Goal: Task Accomplishment & Management: Use online tool/utility

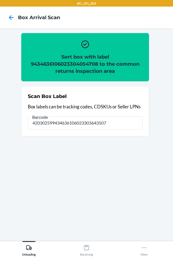
type input "420302599434636106023303643507"
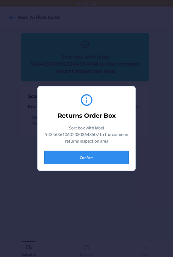
click at [86, 156] on button "Confirm" at bounding box center [86, 157] width 85 height 13
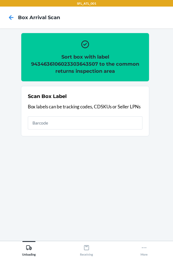
click at [34, 64] on h2 "Sort box with label 9434636106023303643507 to the common returns inspection area" at bounding box center [85, 63] width 115 height 21
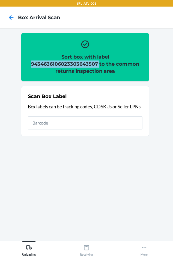
click at [34, 64] on h2 "Sort box with label 9434636106023303643507 to the common returns inspection area" at bounding box center [85, 63] width 115 height 21
copy h2 "9434636106023303643507"
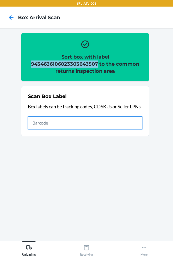
click at [51, 121] on input "text" at bounding box center [85, 122] width 115 height 13
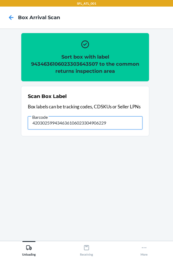
type input "420302599434636106023304906229"
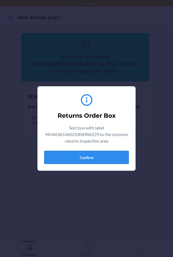
click at [71, 161] on button "Confirm" at bounding box center [86, 157] width 85 height 13
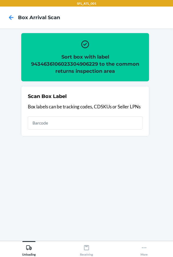
click at [59, 65] on h2 "Sort box with label 9434636106023304906229 to the common returns inspection area" at bounding box center [85, 63] width 115 height 21
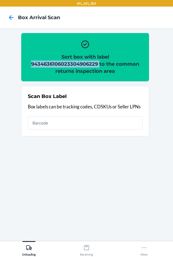
click at [59, 65] on h2 "Sort box with label 9434636106023304906229 to the common returns inspection area" at bounding box center [85, 63] width 115 height 21
copy h2 "9434636106023304906229"
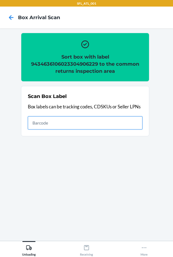
click at [48, 118] on input "text" at bounding box center [85, 122] width 115 height 13
type input "420302599434636106023304773197"
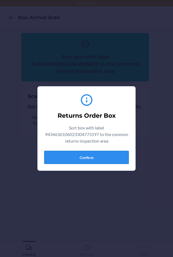
click at [76, 155] on button "Confirm" at bounding box center [86, 157] width 85 height 13
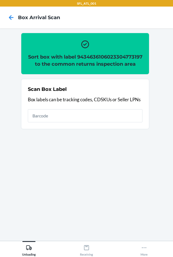
click at [53, 62] on h2 "Sort box with label 9434636106023304773197 to the common returns inspection area" at bounding box center [85, 60] width 115 height 14
click at [58, 64] on h2 "Sort box with label 9434636106023304773197 to the common returns inspection area" at bounding box center [85, 60] width 115 height 14
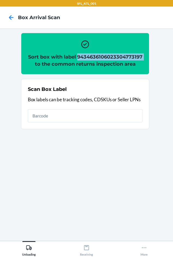
click at [59, 64] on h2 "Sort box with label 9434636106023304773197 to the common returns inspection area" at bounding box center [85, 60] width 115 height 14
copy h2 "9434636106023304773197"
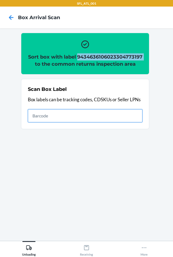
drag, startPoint x: 62, startPoint y: 125, endPoint x: 63, endPoint y: 129, distance: 3.6
click at [62, 122] on input "text" at bounding box center [85, 115] width 115 height 13
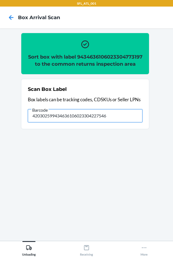
type input "420302599434636106023304227546"
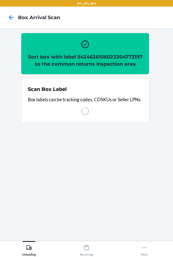
drag, startPoint x: 39, startPoint y: 171, endPoint x: 86, endPoint y: 173, distance: 47.1
click at [94, 202] on section "Sort box with label 9434636106023304773197 to the common returns inspection are…" at bounding box center [86, 135] width 165 height 204
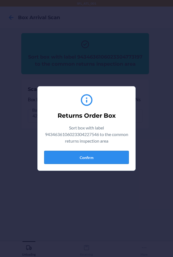
click at [76, 154] on button "Confirm" at bounding box center [86, 157] width 85 height 13
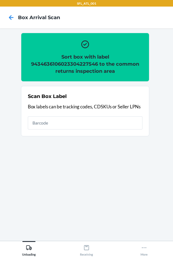
click at [68, 60] on h2 "Sort box with label 9434636106023304227546 to the common returns inspection area" at bounding box center [85, 63] width 115 height 21
click at [68, 64] on h2 "Sort box with label 9434636106023304227546 to the common returns inspection area" at bounding box center [85, 63] width 115 height 21
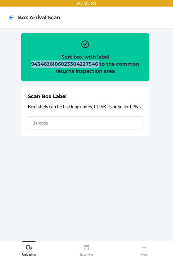
click at [68, 64] on h2 "Sort box with label 9434636106023304227546 to the common returns inspection area" at bounding box center [85, 63] width 115 height 21
copy h2 "9434636106023304227546"
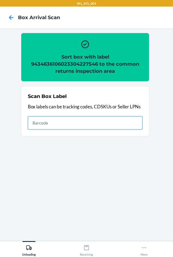
click at [67, 125] on input "text" at bounding box center [85, 122] width 115 height 13
type input "420302599434636106023304201331"
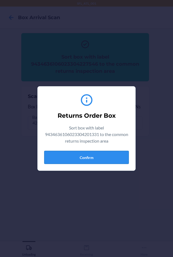
drag, startPoint x: 66, startPoint y: 158, endPoint x: 69, endPoint y: 143, distance: 15.7
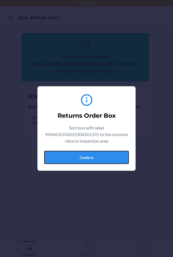
click at [68, 157] on button "Confirm" at bounding box center [86, 157] width 85 height 13
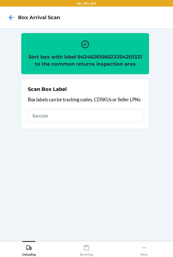
click at [68, 62] on h2 "Sort box with label 9434636106023304201331 to the common returns inspection area" at bounding box center [85, 60] width 115 height 14
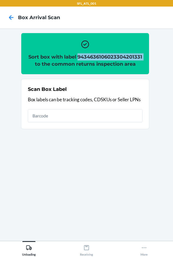
click at [68, 62] on h2 "Sort box with label 9434636106023304201331 to the common returns inspection area" at bounding box center [85, 60] width 115 height 14
copy h2 "9434636106023304201331"
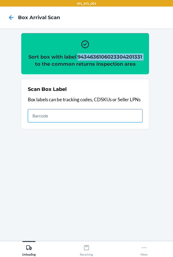
click at [32, 122] on input "text" at bounding box center [85, 115] width 115 height 13
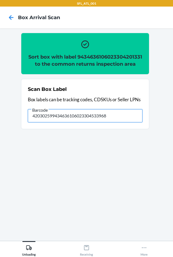
type input "420302599434636106023304533968"
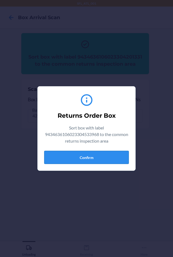
click at [56, 159] on button "Confirm" at bounding box center [86, 157] width 85 height 13
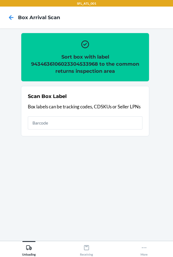
click at [60, 65] on h2 "Sort box with label 9434636106023304533968 to the common returns inspection area" at bounding box center [85, 63] width 115 height 21
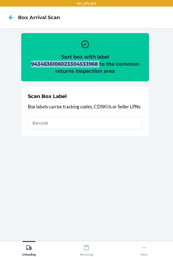
click at [60, 65] on h2 "Sort box with label 9434636106023304533968 to the common returns inspection area" at bounding box center [85, 63] width 115 height 21
drag, startPoint x: 60, startPoint y: 65, endPoint x: 64, endPoint y: 64, distance: 3.3
copy h2 "9434636106023304533968"
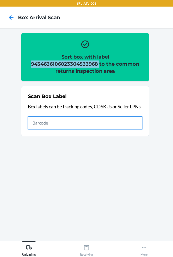
click at [74, 123] on input "text" at bounding box center [85, 122] width 115 height 13
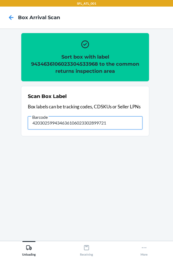
type input "420302599434636106023302899721"
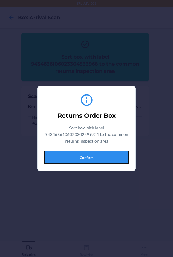
drag, startPoint x: 55, startPoint y: 159, endPoint x: 55, endPoint y: 155, distance: 4.4
click at [55, 159] on button "Confirm" at bounding box center [86, 157] width 85 height 13
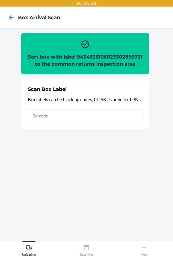
click at [54, 65] on h2 "Sort box with label 9434636106023302899721 to the common returns inspection area" at bounding box center [85, 60] width 115 height 14
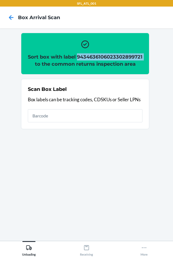
click at [54, 65] on h2 "Sort box with label 9434636106023302899721 to the common returns inspection area" at bounding box center [85, 60] width 115 height 14
copy h2 "9434636106023302899721"
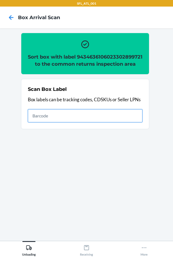
click at [60, 122] on input "text" at bounding box center [85, 115] width 115 height 13
type input "420302599434636106023302002879"
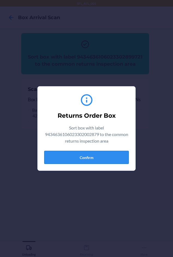
click at [74, 162] on button "Confirm" at bounding box center [86, 157] width 85 height 13
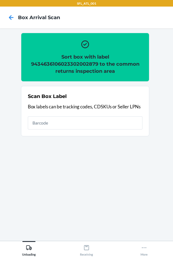
click at [50, 62] on h2 "Sort box with label 9434636106023302002879 to the common returns inspection area" at bounding box center [85, 63] width 115 height 21
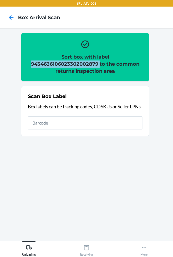
click at [50, 62] on h2 "Sort box with label 9434636106023302002879 to the common returns inspection area" at bounding box center [85, 63] width 115 height 21
copy h2 "9434636106023302002879"
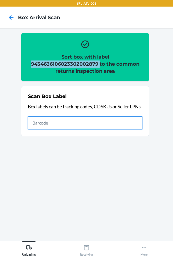
click at [100, 123] on input "text" at bounding box center [85, 122] width 115 height 13
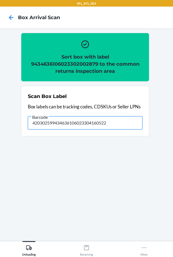
type input "420302599434636106023304160522"
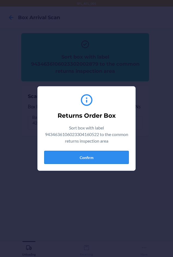
click at [96, 160] on button "Confirm" at bounding box center [86, 157] width 85 height 13
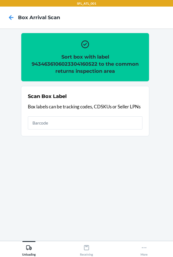
click at [75, 64] on h2 "Sort box with label 9434636106023304160522 to the common returns inspection area" at bounding box center [85, 63] width 115 height 21
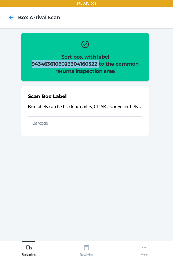
click at [75, 64] on h2 "Sort box with label 9434636106023304160522 to the common returns inspection area" at bounding box center [85, 63] width 115 height 21
copy h2 "9434636106023304160522"
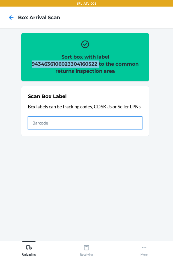
click at [72, 126] on input "text" at bounding box center [85, 122] width 115 height 13
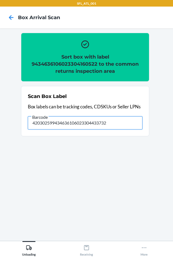
type input "420302599434636106023304433732"
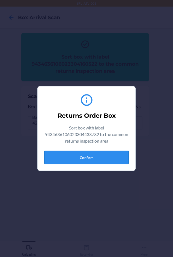
click at [69, 160] on button "Confirm" at bounding box center [86, 157] width 85 height 13
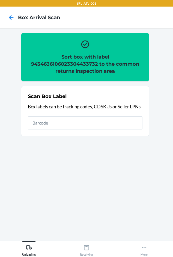
click at [63, 63] on h2 "Sort box with label 9434636106023304433732 to the common returns inspection area" at bounding box center [85, 63] width 115 height 21
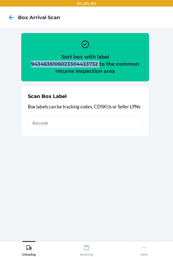
click at [63, 63] on h2 "Sort box with label 9434636106023304433732 to the common returns inspection area" at bounding box center [85, 63] width 115 height 21
copy h2 "9434636106023304433732"
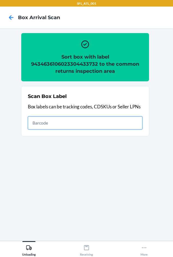
click at [43, 124] on input "text" at bounding box center [85, 122] width 115 height 13
click at [48, 126] on input "text" at bounding box center [85, 122] width 115 height 13
type input "420302599434636106023304440907"
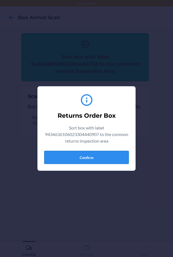
click at [76, 160] on button "Confirm" at bounding box center [86, 157] width 85 height 13
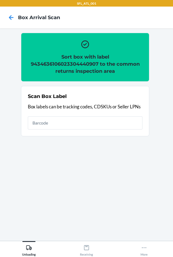
click at [55, 63] on h2 "Sort box with label 9434636106023304440907 to the common returns inspection area" at bounding box center [85, 63] width 115 height 21
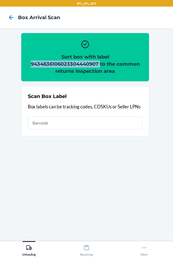
click at [55, 63] on h2 "Sort box with label 9434636106023304440907 to the common returns inspection area" at bounding box center [85, 63] width 115 height 21
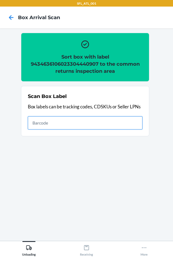
click at [97, 129] on input "text" at bounding box center [85, 122] width 115 height 13
type input "420302599434636106023303564420"
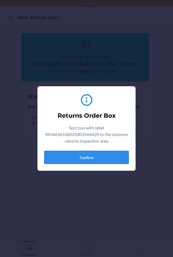
click at [86, 156] on button "Confirm" at bounding box center [86, 157] width 85 height 13
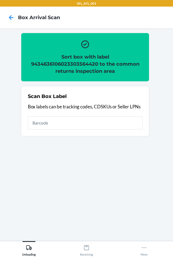
click at [72, 66] on h2 "Sort box with label 9434636106023303564420 to the common returns inspection area" at bounding box center [85, 63] width 115 height 21
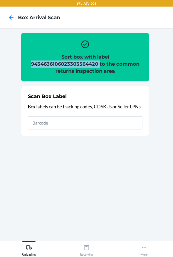
click at [72, 66] on h2 "Sort box with label 9434636106023303564420 to the common returns inspection area" at bounding box center [85, 63] width 115 height 21
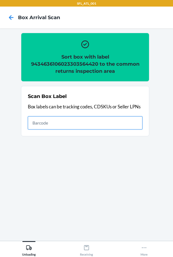
click at [40, 120] on input "text" at bounding box center [85, 122] width 115 height 13
type input "420302599434636106023304535375"
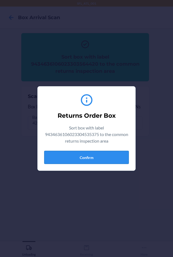
click at [74, 160] on button "Confirm" at bounding box center [86, 157] width 85 height 13
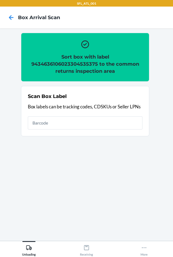
click at [74, 63] on h2 "Sort box with label 9434636106023304535375 to the common returns inspection area" at bounding box center [85, 63] width 115 height 21
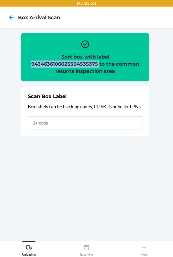
click at [74, 63] on h2 "Sort box with label 9434636106023304535375 to the common returns inspection area" at bounding box center [85, 63] width 115 height 21
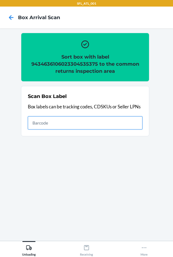
click at [110, 122] on input "text" at bounding box center [85, 122] width 115 height 13
type input "420302599434636106023304601001"
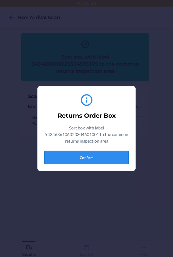
click at [65, 155] on button "Confirm" at bounding box center [86, 157] width 85 height 13
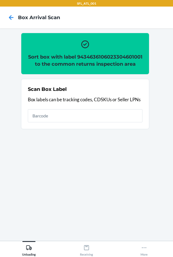
click at [56, 65] on h2 "Sort box with label 9434636106023304601001 to the common returns inspection area" at bounding box center [85, 60] width 115 height 14
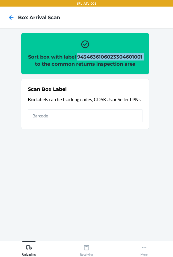
click at [56, 65] on h2 "Sort box with label 9434636106023304601001 to the common returns inspection area" at bounding box center [85, 60] width 115 height 14
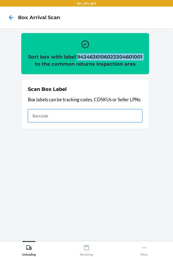
click at [112, 122] on input "text" at bounding box center [85, 115] width 115 height 13
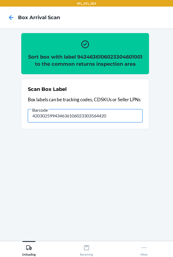
type input "420302599434636106023303564420"
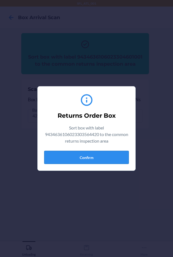
click at [92, 156] on button "Confirm" at bounding box center [86, 157] width 85 height 13
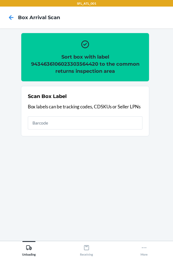
click at [63, 64] on h2 "Sort box with label 9434636106023303564420 to the common returns inspection area" at bounding box center [85, 63] width 115 height 21
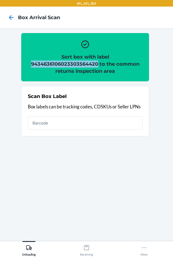
click at [63, 64] on h2 "Sort box with label 9434636106023303564420 to the common returns inspection area" at bounding box center [85, 63] width 115 height 21
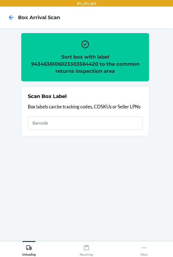
click at [80, 131] on div "Scan Box Label Box labels can be tracking codes, CDSKUs or Seller LPNs" at bounding box center [85, 111] width 115 height 40
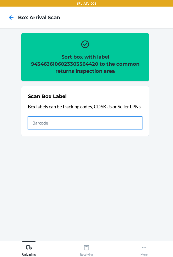
click at [80, 125] on input "text" at bounding box center [85, 122] width 115 height 13
type input "420302599434636106023304160522"
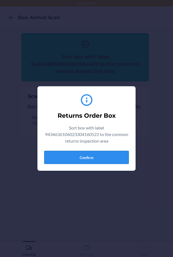
click at [72, 154] on button "Confirm" at bounding box center [86, 157] width 85 height 13
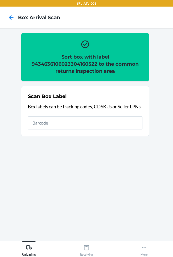
click at [71, 65] on h2 "Sort box with label 9434636106023304160522 to the common returns inspection area" at bounding box center [85, 63] width 115 height 21
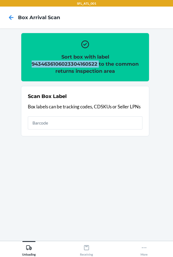
click at [71, 65] on h2 "Sort box with label 9434636106023304160522 to the common returns inspection area" at bounding box center [85, 63] width 115 height 21
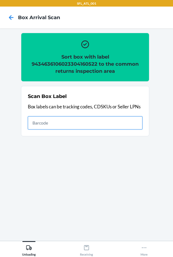
drag, startPoint x: 67, startPoint y: 120, endPoint x: 45, endPoint y: 108, distance: 25.9
click at [67, 120] on input "text" at bounding box center [85, 122] width 115 height 13
type input "420302599434636106023302613280"
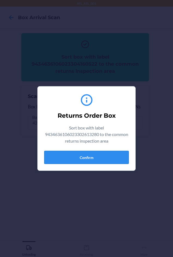
click at [56, 155] on button "Confirm" at bounding box center [86, 157] width 85 height 13
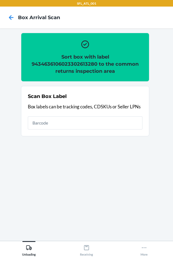
click at [47, 60] on h2 "Sort box with label 9434636106023302613280 to the common returns inspection area" at bounding box center [85, 63] width 115 height 21
click at [48, 63] on h2 "Sort box with label 9434636106023302613280 to the common returns inspection area" at bounding box center [85, 63] width 115 height 21
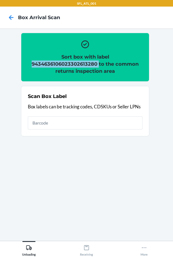
click at [48, 63] on h2 "Sort box with label 9434636106023302613280 to the common returns inspection area" at bounding box center [85, 63] width 115 height 21
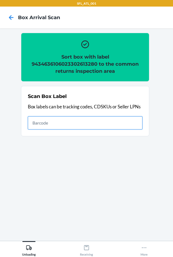
click at [50, 117] on input "text" at bounding box center [85, 122] width 115 height 13
type input "420302599434636106023303444418"
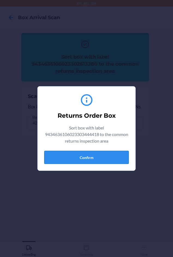
click at [66, 160] on button "Confirm" at bounding box center [86, 157] width 85 height 13
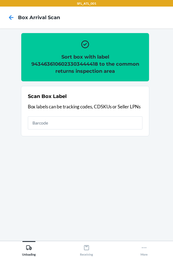
click at [60, 65] on h2 "Sort box with label 9434636106023303444418 to the common returns inspection area" at bounding box center [85, 63] width 115 height 21
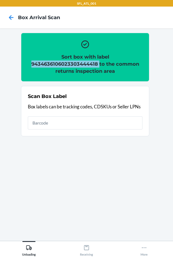
click at [60, 65] on h2 "Sort box with label 9434636106023303444418 to the common returns inspection area" at bounding box center [85, 63] width 115 height 21
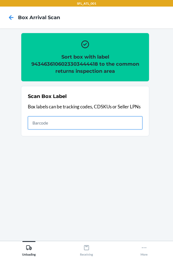
click at [46, 118] on input "text" at bounding box center [85, 122] width 115 height 13
type input "420302599434636106023304617804"
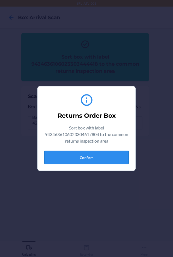
click at [64, 156] on button "Confirm" at bounding box center [86, 157] width 85 height 13
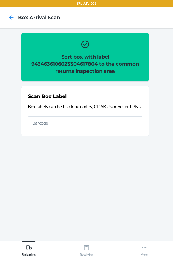
click at [80, 63] on h2 "Sort box with label 9434636106023304617804 to the common returns inspection area" at bounding box center [85, 63] width 115 height 21
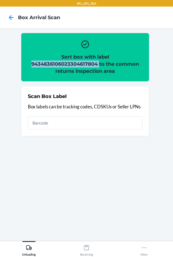
click at [80, 63] on h2 "Sort box with label 9434636106023304617804 to the common returns inspection area" at bounding box center [85, 63] width 115 height 21
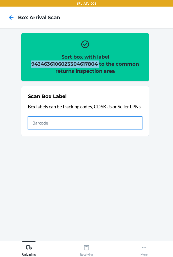
click at [65, 124] on input "text" at bounding box center [85, 122] width 115 height 13
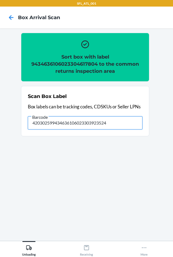
type input "420302599434636106023303923524"
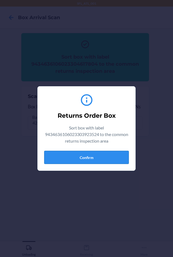
click at [79, 162] on button "Confirm" at bounding box center [86, 157] width 85 height 13
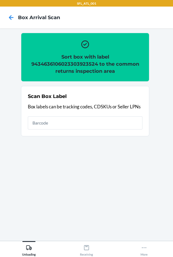
click at [74, 63] on h2 "Sort box with label 9434636106023303923524 to the common returns inspection area" at bounding box center [85, 63] width 115 height 21
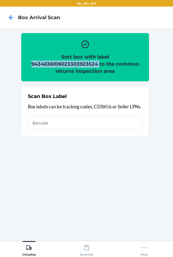
click at [74, 63] on h2 "Sort box with label 9434636106023303923524 to the common returns inspection area" at bounding box center [85, 63] width 115 height 21
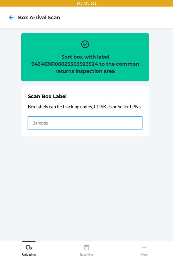
drag, startPoint x: 49, startPoint y: 124, endPoint x: 50, endPoint y: 121, distance: 2.9
click at [49, 124] on input "text" at bounding box center [85, 122] width 115 height 13
type input "420302599434636106023304555465."
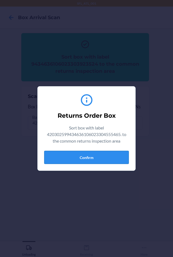
click at [68, 158] on button "Confirm" at bounding box center [86, 157] width 85 height 13
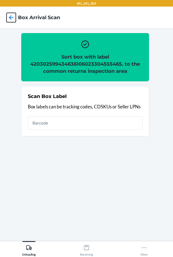
click at [10, 16] on icon at bounding box center [11, 17] width 5 height 5
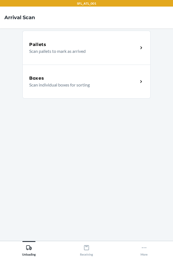
click at [54, 85] on p "Scan individual boxes for sorting" at bounding box center [81, 85] width 105 height 7
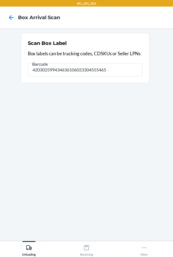
type input "420302599434636106023304555465"
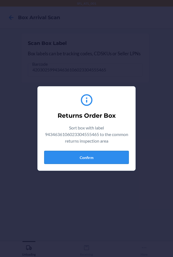
click at [68, 158] on button "Confirm" at bounding box center [86, 157] width 85 height 13
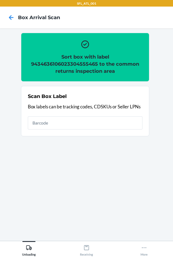
click at [73, 62] on h2 "Sort box with label 9434636106023304555465 to the common returns inspection area" at bounding box center [85, 63] width 115 height 21
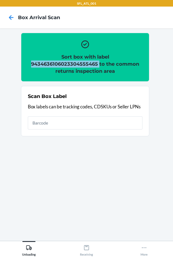
click at [73, 62] on h2 "Sort box with label 9434636106023304555465 to the common returns inspection area" at bounding box center [85, 63] width 115 height 21
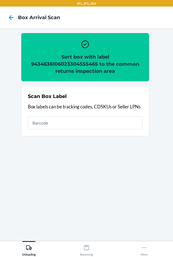
click at [38, 131] on div "Scan Box Label Box labels can be tracking codes, CDSKUs or Seller LPNs" at bounding box center [85, 111] width 115 height 40
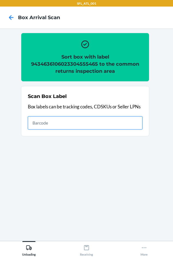
click at [38, 128] on input "text" at bounding box center [85, 122] width 115 height 13
type input "420302599434636106023303572234"
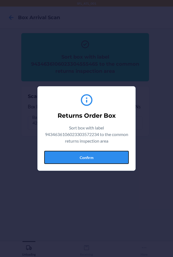
drag, startPoint x: 74, startPoint y: 155, endPoint x: 78, endPoint y: 147, distance: 9.4
click at [74, 156] on button "Confirm" at bounding box center [86, 157] width 85 height 13
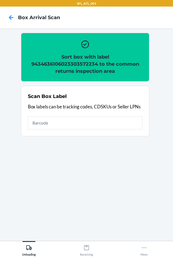
click at [72, 65] on h2 "Sort box with label 9434636106023303572234 to the common returns inspection area" at bounding box center [85, 63] width 115 height 21
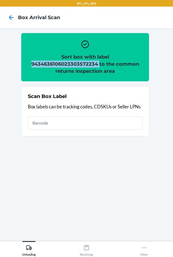
click at [72, 65] on h2 "Sort box with label 9434636106023303572234 to the common returns inspection area" at bounding box center [85, 63] width 115 height 21
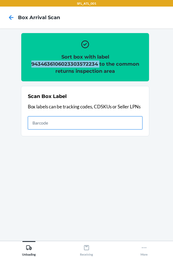
click at [31, 125] on input "text" at bounding box center [85, 122] width 115 height 13
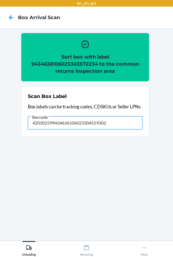
type input "420302599434636106023304559302"
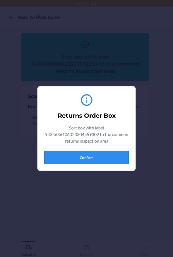
click at [55, 159] on button "Confirm" at bounding box center [86, 157] width 85 height 13
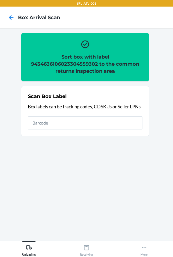
click at [56, 63] on h2 "Sort box with label 9434636106023304559302 to the common returns inspection area" at bounding box center [85, 63] width 115 height 21
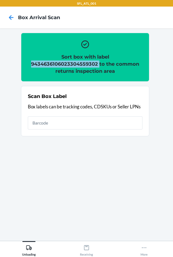
click at [56, 63] on h2 "Sort box with label 9434636106023304559302 to the common returns inspection area" at bounding box center [85, 63] width 115 height 21
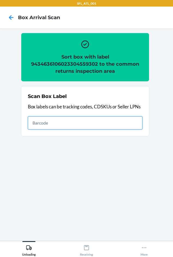
click at [47, 121] on input "text" at bounding box center [85, 122] width 115 height 13
type input "420302599434636106023304505163"
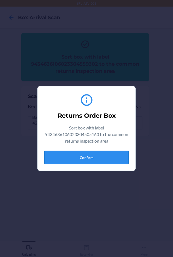
click at [86, 155] on button "Confirm" at bounding box center [86, 157] width 85 height 13
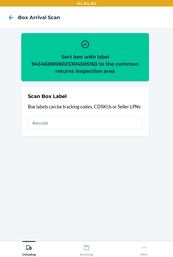
click at [81, 63] on h2 "Sort box with label 9434636106023304505163 to the common returns inspection area" at bounding box center [85, 63] width 115 height 21
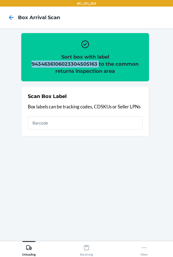
click at [81, 63] on h2 "Sort box with label 9434636106023304505163 to the common returns inspection area" at bounding box center [85, 63] width 115 height 21
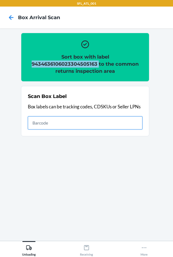
click at [30, 124] on input "text" at bounding box center [85, 122] width 115 height 13
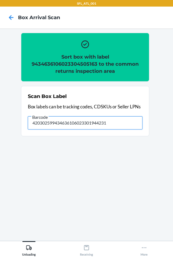
type input "420302599434636106023301944231"
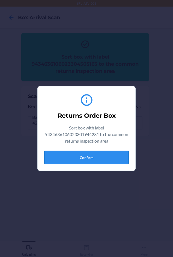
click at [85, 157] on button "Confirm" at bounding box center [86, 157] width 85 height 13
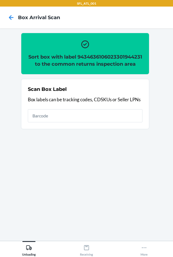
click at [53, 65] on h2 "Sort box with label 9434636106023301944231 to the common returns inspection area" at bounding box center [85, 60] width 115 height 14
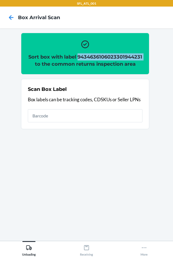
click at [53, 65] on h2 "Sort box with label 9434636106023301944231 to the common returns inspection area" at bounding box center [85, 60] width 115 height 14
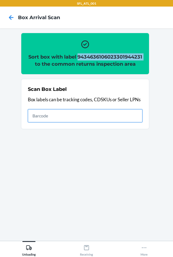
drag, startPoint x: 69, startPoint y: 121, endPoint x: 67, endPoint y: 118, distance: 3.3
click at [69, 121] on input "text" at bounding box center [85, 115] width 115 height 13
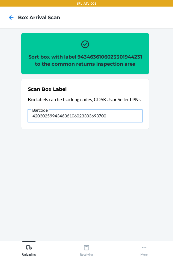
type input "420302599434636106023303693700"
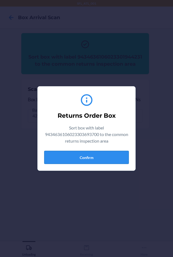
click at [69, 155] on button "Confirm" at bounding box center [86, 157] width 85 height 13
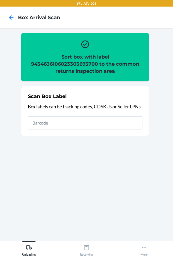
click at [67, 63] on h2 "Sort box with label 9434636106023303693700 to the common returns inspection area" at bounding box center [85, 63] width 115 height 21
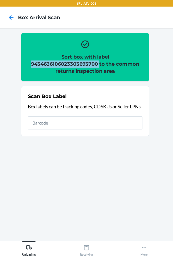
click at [67, 63] on h2 "Sort box with label 9434636106023303693700 to the common returns inspection area" at bounding box center [85, 63] width 115 height 21
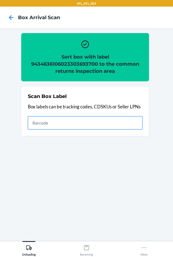
click at [47, 123] on input "text" at bounding box center [85, 122] width 115 height 13
type input "420302599434636106023304711601"
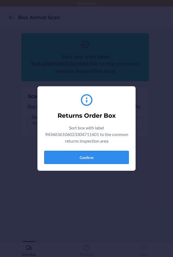
click at [74, 153] on button "Confirm" at bounding box center [86, 157] width 85 height 13
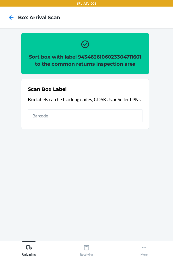
click at [85, 54] on h2 "Sort box with label 9434636106023304711601 to the common returns inspection area" at bounding box center [85, 60] width 115 height 14
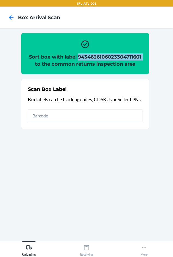
click at [85, 54] on h2 "Sort box with label 9434636106023304711601 to the common returns inspection area" at bounding box center [85, 60] width 115 height 14
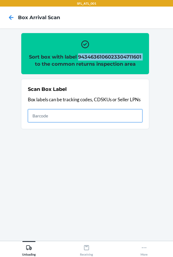
click at [53, 111] on input "text" at bounding box center [85, 115] width 115 height 13
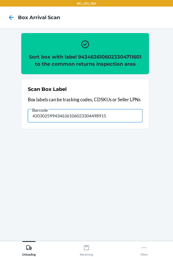
type input "420302599434636106023304498915"
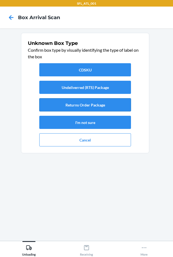
click at [68, 102] on button "Returns Order Package" at bounding box center [85, 104] width 92 height 13
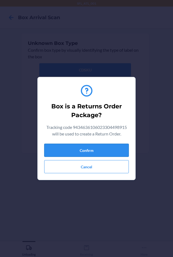
click at [77, 149] on button "Confirm" at bounding box center [86, 150] width 85 height 13
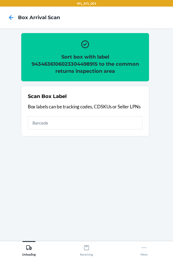
click at [60, 63] on h2 "Sort box with label 9434636106023304498915 to the common returns inspection area" at bounding box center [85, 63] width 115 height 21
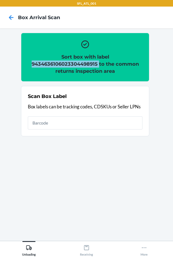
click at [60, 63] on h2 "Sort box with label 9434636106023304498915 to the common returns inspection area" at bounding box center [85, 63] width 115 height 21
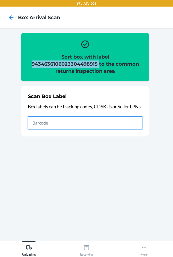
click at [107, 123] on input "text" at bounding box center [85, 122] width 115 height 13
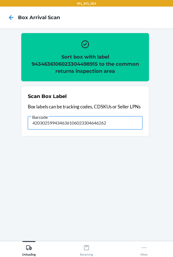
type input "420302599434636106023304646262"
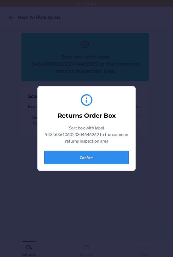
click at [60, 157] on button "Confirm" at bounding box center [86, 157] width 85 height 13
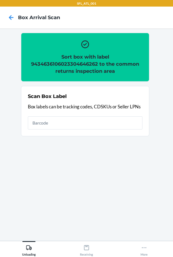
click at [56, 60] on h2 "Sort box with label 9434636106023304646262 to the common returns inspection area" at bounding box center [85, 63] width 115 height 21
click at [57, 63] on h2 "Sort box with label 9434636106023304646262 to the common returns inspection area" at bounding box center [85, 63] width 115 height 21
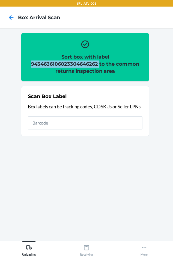
click at [57, 63] on h2 "Sort box with label 9434636106023304646262 to the common returns inspection area" at bounding box center [85, 63] width 115 height 21
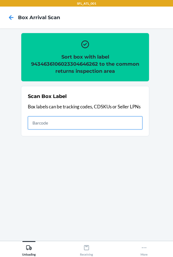
click at [46, 127] on input "text" at bounding box center [85, 122] width 115 height 13
type input "420302599434636106023304669742"
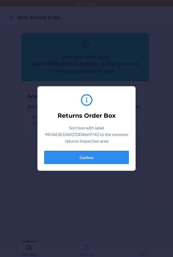
click at [59, 158] on button "Confirm" at bounding box center [86, 157] width 85 height 13
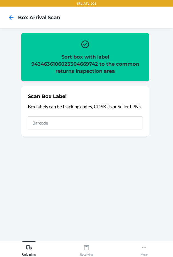
click at [60, 66] on h2 "Sort box with label 9434636106023304669742 to the common returns inspection area" at bounding box center [85, 63] width 115 height 21
click at [60, 65] on h2 "Sort box with label 9434636106023304669742 to the common returns inspection area" at bounding box center [85, 63] width 115 height 21
drag, startPoint x: 60, startPoint y: 65, endPoint x: 53, endPoint y: 63, distance: 7.0
click at [53, 63] on h2 "Sort box with label 9434636106023304669742 to the common returns inspection area" at bounding box center [85, 63] width 115 height 21
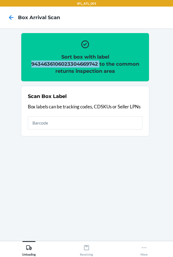
click at [53, 63] on h2 "Sort box with label 9434636106023304669742 to the common returns inspection area" at bounding box center [85, 63] width 115 height 21
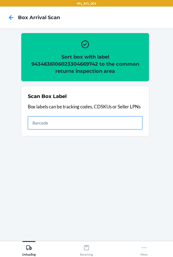
click at [71, 123] on input "text" at bounding box center [85, 122] width 115 height 13
type input "420302599434636106023304653475"
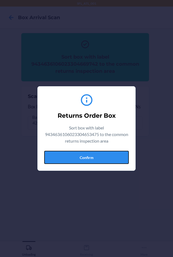
click at [88, 159] on button "Confirm" at bounding box center [86, 157] width 85 height 13
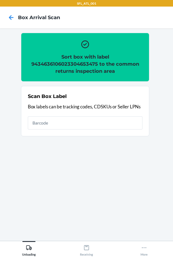
click at [58, 65] on h2 "Sort box with label 9434636106023304653475 to the common returns inspection area" at bounding box center [85, 63] width 115 height 21
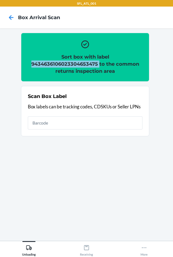
click at [58, 65] on h2 "Sort box with label 9434636106023304653475 to the common returns inspection area" at bounding box center [85, 63] width 115 height 21
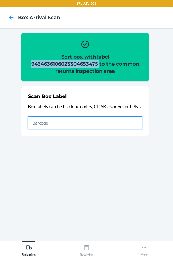
click at [69, 121] on input "text" at bounding box center [85, 122] width 115 height 13
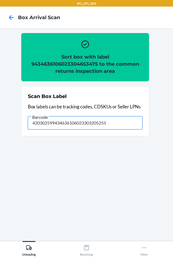
type input "420302599434636106023303205255"
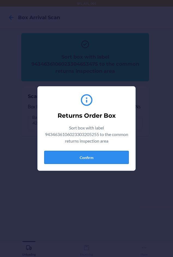
click at [55, 155] on button "Confirm" at bounding box center [86, 157] width 85 height 13
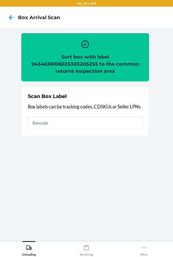
click at [59, 64] on h2 "Sort box with label 9434636106023303205255 to the common returns inspection area" at bounding box center [85, 63] width 115 height 21
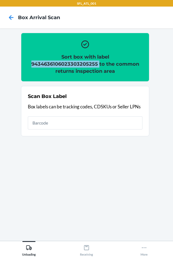
click at [59, 64] on h2 "Sort box with label 9434636106023303205255 to the common returns inspection area" at bounding box center [85, 63] width 115 height 21
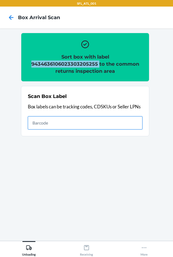
drag, startPoint x: 101, startPoint y: 127, endPoint x: 103, endPoint y: 120, distance: 7.0
click at [101, 125] on input "text" at bounding box center [85, 122] width 115 height 13
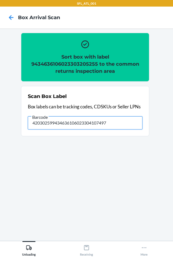
type input "420302599434636106023304107497"
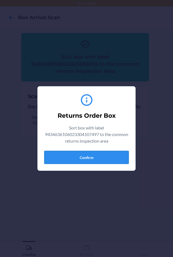
click at [58, 156] on button "Confirm" at bounding box center [86, 157] width 85 height 13
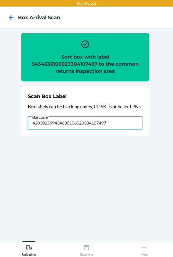
type input "420302599434636106023304107497"
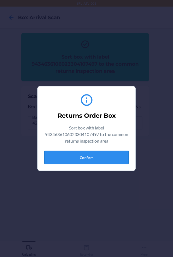
click at [84, 157] on button "Confirm" at bounding box center [86, 157] width 85 height 13
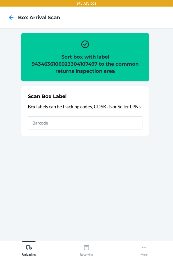
click at [76, 62] on h2 "Sort box with label 9434636106023304107497 to the common returns inspection area" at bounding box center [85, 63] width 115 height 21
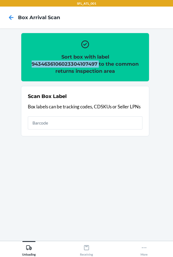
click at [76, 62] on h2 "Sort box with label 9434636106023304107497 to the common returns inspection area" at bounding box center [85, 63] width 115 height 21
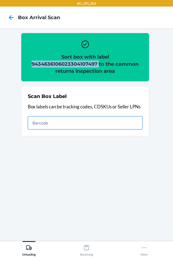
click at [57, 129] on input "text" at bounding box center [85, 122] width 115 height 13
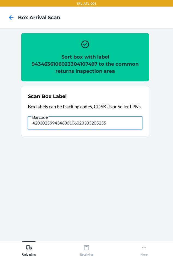
type input "420302599434636106023303205255"
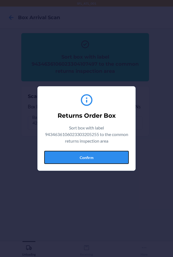
drag, startPoint x: 94, startPoint y: 156, endPoint x: 76, endPoint y: 95, distance: 63.0
click at [94, 155] on button "Confirm" at bounding box center [86, 157] width 85 height 13
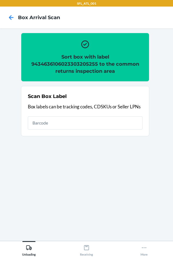
click at [71, 65] on h2 "Sort box with label 9434636106023303205255 to the common returns inspection area" at bounding box center [85, 63] width 115 height 21
click at [71, 64] on h2 "Sort box with label 9434636106023303205255 to the common returns inspection area" at bounding box center [85, 63] width 115 height 21
click at [71, 63] on h2 "Sort box with label 9434636106023303205255 to the common returns inspection area" at bounding box center [85, 63] width 115 height 21
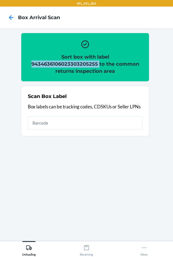
click at [71, 63] on h2 "Sort box with label 9434636106023303205255 to the common returns inspection area" at bounding box center [85, 63] width 115 height 21
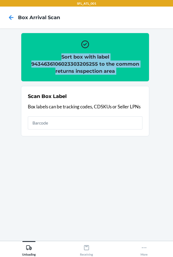
click at [71, 63] on h2 "Sort box with label 9434636106023303205255 to the common returns inspection area" at bounding box center [85, 63] width 115 height 21
click at [71, 62] on h2 "Sort box with label 9434636106023303205255 to the common returns inspection area" at bounding box center [85, 63] width 115 height 21
click at [76, 64] on h2 "Sort box with label 9434636106023303205255 to the common returns inspection area" at bounding box center [85, 63] width 115 height 21
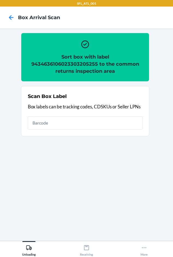
click at [76, 65] on h2 "Sort box with label 9434636106023303205255 to the common returns inspection area" at bounding box center [85, 63] width 115 height 21
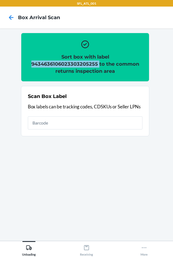
click at [76, 65] on h2 "Sort box with label 9434636106023303205255 to the common returns inspection area" at bounding box center [85, 63] width 115 height 21
click at [57, 62] on h2 "Sort box with label 9434636106023303205255 to the common returns inspection area" at bounding box center [85, 63] width 115 height 21
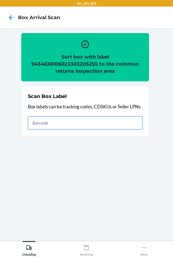
click at [56, 127] on input "text" at bounding box center [85, 122] width 115 height 13
type input "420302599434636106023304107497"
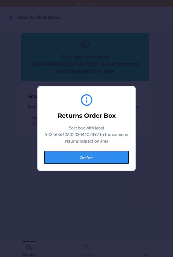
drag, startPoint x: 86, startPoint y: 155, endPoint x: 85, endPoint y: 148, distance: 6.9
click at [86, 155] on button "Confirm" at bounding box center [86, 157] width 85 height 13
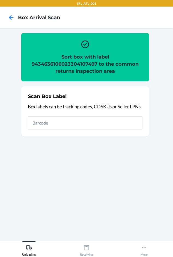
click at [61, 64] on h2 "Sort box with label 9434636106023304107497 to the common returns inspection area" at bounding box center [85, 63] width 115 height 21
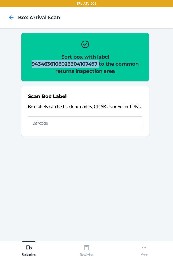
click at [61, 64] on h2 "Sort box with label 9434636106023304107497 to the common returns inspection area" at bounding box center [85, 63] width 115 height 21
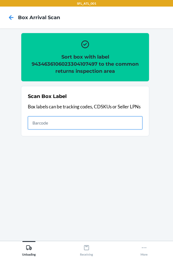
click at [96, 121] on input "text" at bounding box center [85, 122] width 115 height 13
click at [73, 126] on input "text" at bounding box center [85, 122] width 115 height 13
type input "420302599434636106023304412966"
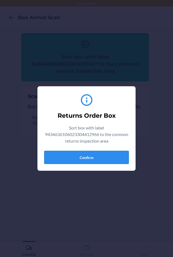
click at [92, 162] on button "Confirm" at bounding box center [86, 157] width 85 height 13
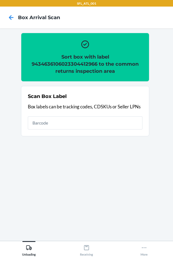
click at [66, 65] on h2 "Sort box with label 9434636106023304412966 to the common returns inspection area" at bounding box center [85, 63] width 115 height 21
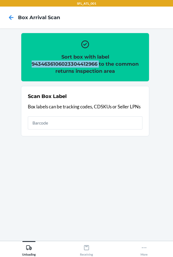
click at [66, 65] on h2 "Sort box with label 9434636106023304412966 to the common returns inspection area" at bounding box center [85, 63] width 115 height 21
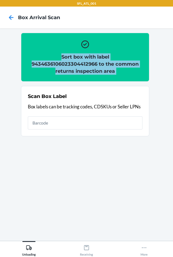
click at [66, 65] on h2 "Sort box with label 9434636106023304412966 to the common returns inspection area" at bounding box center [85, 63] width 115 height 21
click at [71, 66] on h2 "Sort box with label 9434636106023304412966 to the common returns inspection area" at bounding box center [85, 63] width 115 height 21
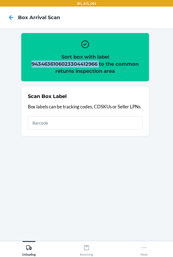
click at [71, 66] on h2 "Sort box with label 9434636106023304412966 to the common returns inspection area" at bounding box center [85, 63] width 115 height 21
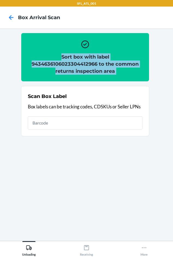
click at [71, 66] on h2 "Sort box with label 9434636106023304412966 to the common returns inspection area" at bounding box center [85, 63] width 115 height 21
click at [73, 68] on h2 "Sort box with label 9434636106023304412966 to the common returns inspection area" at bounding box center [85, 63] width 115 height 21
click at [72, 65] on h2 "Sort box with label 9434636106023304412966 to the common returns inspection area" at bounding box center [85, 63] width 115 height 21
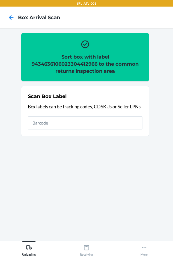
click at [72, 65] on h2 "Sort box with label 9434636106023304412966 to the common returns inspection area" at bounding box center [85, 63] width 115 height 21
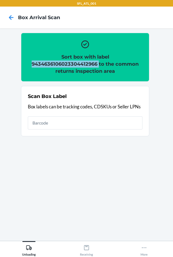
click at [72, 65] on h2 "Sort box with label 9434636106023304412966 to the common returns inspection area" at bounding box center [85, 63] width 115 height 21
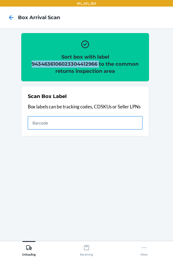
click at [77, 120] on input "text" at bounding box center [85, 122] width 115 height 13
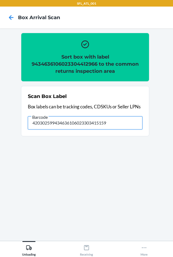
type input "420302599434636106023303415159"
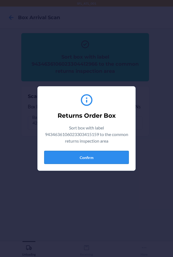
click at [95, 160] on button "Confirm" at bounding box center [86, 157] width 85 height 13
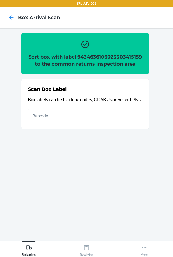
click at [95, 56] on h2 "Sort box with label 9434636106023303415159 to the common returns inspection area" at bounding box center [85, 60] width 115 height 14
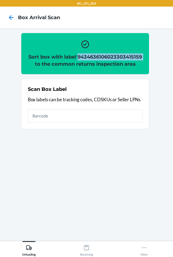
click at [95, 56] on h2 "Sort box with label 9434636106023303415159 to the common returns inspection area" at bounding box center [85, 60] width 115 height 14
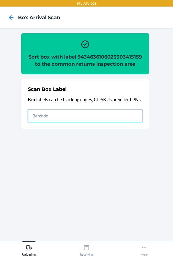
click at [69, 122] on input "text" at bounding box center [85, 115] width 115 height 13
type input "420302599434636106023303760570"
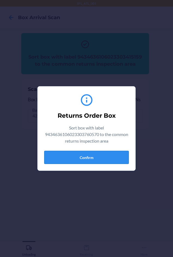
click at [85, 159] on button "Confirm" at bounding box center [86, 157] width 85 height 13
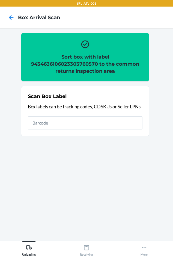
click at [62, 63] on h2 "Sort box with label 9434636106023303760570 to the common returns inspection area" at bounding box center [85, 63] width 115 height 21
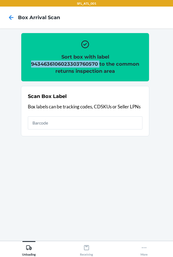
click at [62, 63] on h2 "Sort box with label 9434636106023303760570 to the common returns inspection area" at bounding box center [85, 63] width 115 height 21
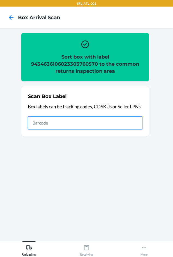
click at [88, 124] on input "text" at bounding box center [85, 122] width 115 height 13
type input "420302599434636106023303540073"
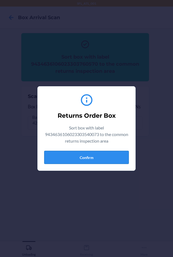
click at [76, 155] on button "Confirm" at bounding box center [86, 157] width 85 height 13
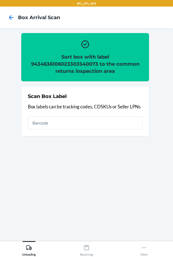
click at [80, 63] on h2 "Sort box with label 9434636106023303540073 to the common returns inspection area" at bounding box center [85, 63] width 115 height 21
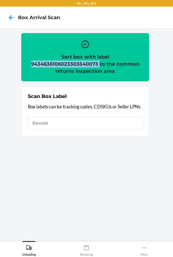
click at [80, 63] on h2 "Sort box with label 9434636106023303540073 to the common returns inspection area" at bounding box center [85, 63] width 115 height 21
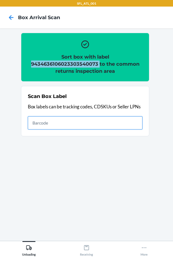
click at [98, 122] on input "text" at bounding box center [85, 122] width 115 height 13
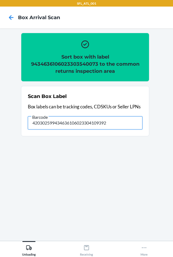
type input "420302599434636106023304109392"
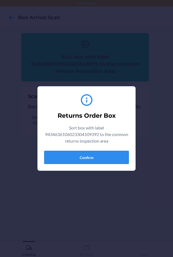
click at [97, 162] on button "Confirm" at bounding box center [86, 157] width 85 height 13
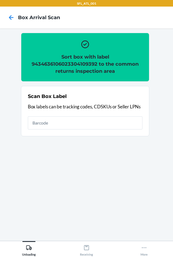
click at [90, 66] on h2 "Sort box with label 9434636106023304109392 to the common returns inspection area" at bounding box center [85, 63] width 115 height 21
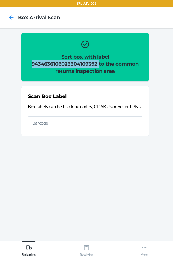
click at [90, 66] on h2 "Sort box with label 9434636106023304109392 to the common returns inspection area" at bounding box center [85, 63] width 115 height 21
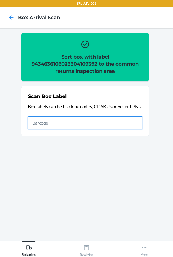
click at [32, 123] on input "text" at bounding box center [85, 122] width 115 height 13
type input "420302599434636106023304586742"
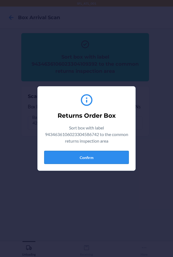
click at [107, 157] on button "Confirm" at bounding box center [86, 157] width 85 height 13
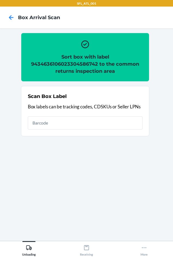
click at [83, 66] on h2 "Sort box with label 9434636106023304586742 to the common returns inspection area" at bounding box center [85, 63] width 115 height 21
drag, startPoint x: 82, startPoint y: 65, endPoint x: 85, endPoint y: 63, distance: 3.5
click at [82, 64] on h2 "Sort box with label 9434636106023304586742 to the common returns inspection area" at bounding box center [85, 63] width 115 height 21
click at [85, 63] on h2 "Sort box with label 9434636106023304586742 to the common returns inspection area" at bounding box center [85, 63] width 115 height 21
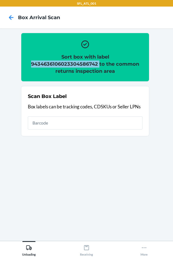
click at [85, 63] on h2 "Sort box with label 9434636106023304586742 to the common returns inspection area" at bounding box center [85, 63] width 115 height 21
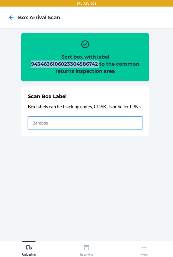
click at [91, 122] on input "text" at bounding box center [85, 122] width 115 height 13
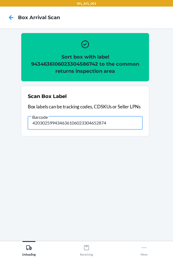
type input "420302599434636106023304652874"
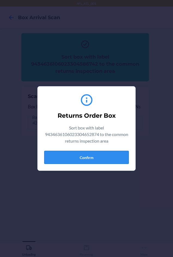
click at [78, 158] on button "Confirm" at bounding box center [86, 157] width 85 height 13
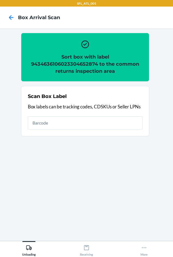
click at [75, 63] on h2 "Sort box with label 9434636106023304652874 to the common returns inspection area" at bounding box center [85, 63] width 115 height 21
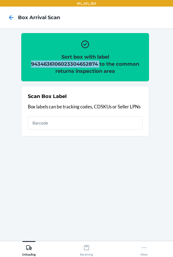
click at [75, 63] on h2 "Sort box with label 9434636106023304652874 to the common returns inspection area" at bounding box center [85, 63] width 115 height 21
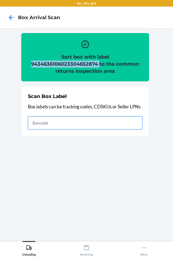
click at [37, 122] on input "text" at bounding box center [85, 122] width 115 height 13
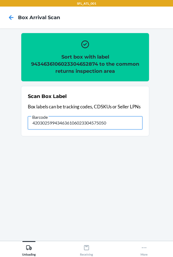
type input "420302599434636106023304575050"
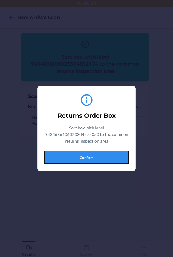
drag, startPoint x: 62, startPoint y: 162, endPoint x: 36, endPoint y: 75, distance: 90.9
click at [63, 159] on button "Confirm" at bounding box center [86, 157] width 85 height 13
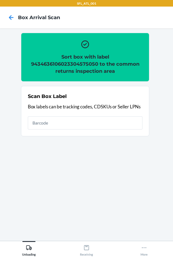
click at [56, 63] on h2 "Sort box with label 9434636106023304575050 to the common returns inspection area" at bounding box center [85, 63] width 115 height 21
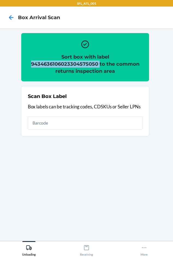
click at [56, 63] on h2 "Sort box with label 9434636106023304575050 to the common returns inspection area" at bounding box center [85, 63] width 115 height 21
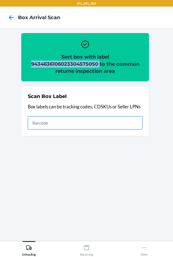
click at [46, 124] on input "text" at bounding box center [85, 122] width 115 height 13
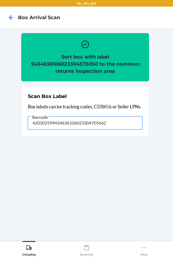
type input "420302599434636106023304705662"
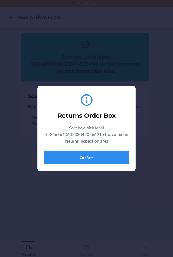
click at [58, 153] on button "Confirm" at bounding box center [86, 157] width 85 height 13
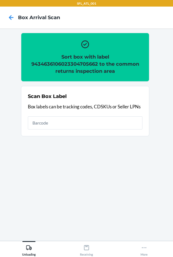
click at [52, 64] on h2 "Sort box with label 9434636106023304705662 to the common returns inspection area" at bounding box center [85, 63] width 115 height 21
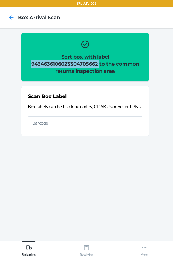
click at [52, 64] on h2 "Sort box with label 9434636106023304705662 to the common returns inspection area" at bounding box center [85, 63] width 115 height 21
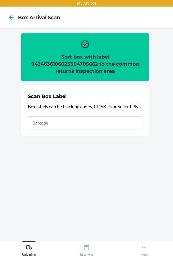
click at [87, 129] on div "Scan Box Label Box labels can be tracking codes, CDSKUs or Seller LPNs" at bounding box center [85, 111] width 115 height 40
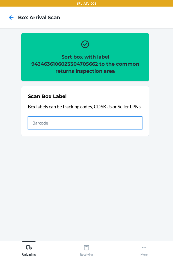
click at [88, 127] on input "text" at bounding box center [85, 122] width 115 height 13
type input "420302599434636106023304491565"
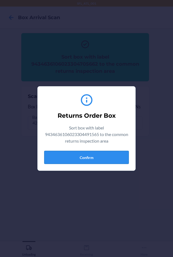
click at [92, 157] on button "Confirm" at bounding box center [86, 157] width 85 height 13
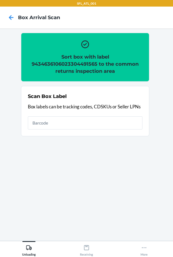
click at [54, 64] on h2 "Sort box with label 9434636106023304491565 to the common returns inspection area" at bounding box center [85, 63] width 115 height 21
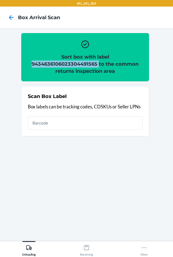
click at [54, 64] on h2 "Sort box with label 9434636106023304491565 to the common returns inspection area" at bounding box center [85, 63] width 115 height 21
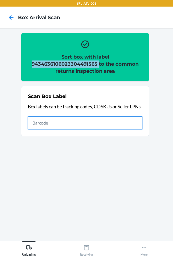
click at [37, 122] on input "text" at bounding box center [85, 122] width 115 height 13
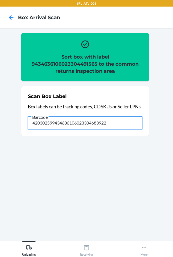
type input "420302599434636106023304683922"
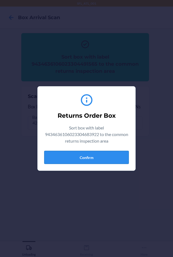
click at [72, 157] on button "Confirm" at bounding box center [86, 157] width 85 height 13
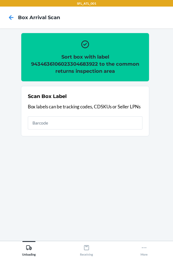
click at [66, 60] on h2 "Sort box with label 9434636106023304683922 to the common returns inspection area" at bounding box center [85, 63] width 115 height 21
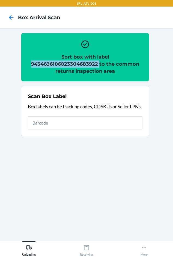
click at [66, 60] on h2 "Sort box with label 9434636106023304683922 to the common returns inspection area" at bounding box center [85, 63] width 115 height 21
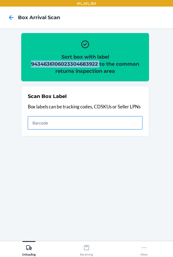
click at [85, 118] on input "text" at bounding box center [85, 122] width 115 height 13
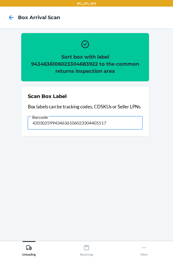
type input "420302599434636106023304405517"
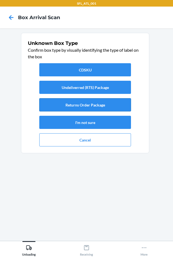
click at [73, 108] on button "Returns Order Package" at bounding box center [85, 104] width 92 height 13
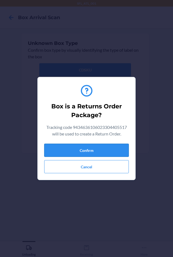
click at [84, 149] on button "Confirm" at bounding box center [86, 150] width 85 height 13
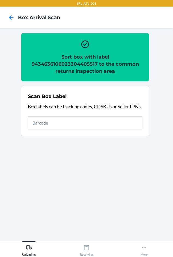
click at [75, 64] on h2 "Sort box with label 9434636106023304405517 to the common returns inspection area" at bounding box center [85, 63] width 115 height 21
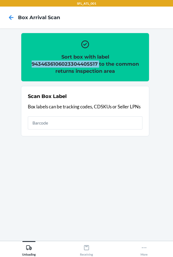
click at [75, 64] on h2 "Sort box with label 9434636106023304405517 to the common returns inspection area" at bounding box center [85, 63] width 115 height 21
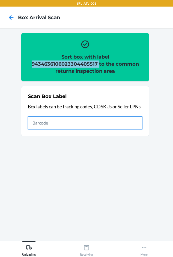
click at [41, 119] on input "text" at bounding box center [85, 122] width 115 height 13
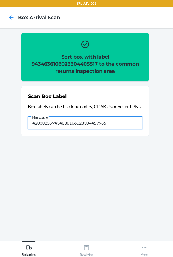
type input "420302599434636106023304459985"
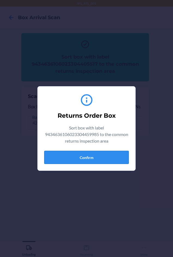
click at [80, 158] on button "Confirm" at bounding box center [86, 157] width 85 height 13
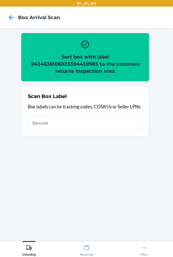
click at [44, 63] on h2 "Sort box with label 9434636106023304459985 to the common returns inspection area" at bounding box center [85, 63] width 115 height 21
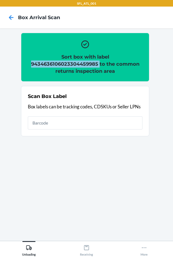
click at [44, 63] on h2 "Sort box with label 9434636106023304459985 to the common returns inspection area" at bounding box center [85, 63] width 115 height 21
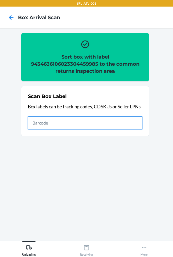
click at [69, 124] on input "text" at bounding box center [85, 122] width 115 height 13
type input "420302599434636106023304678577"
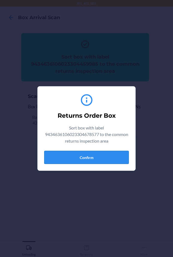
click at [67, 157] on button "Confirm" at bounding box center [86, 157] width 85 height 13
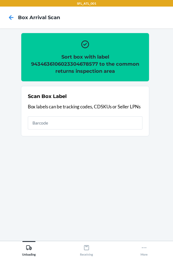
click at [67, 65] on h2 "Sort box with label 9434636106023304678577 to the common returns inspection area" at bounding box center [85, 63] width 115 height 21
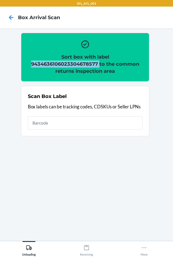
click at [67, 65] on h2 "Sort box with label 9434636106023304678577 to the common returns inspection area" at bounding box center [85, 63] width 115 height 21
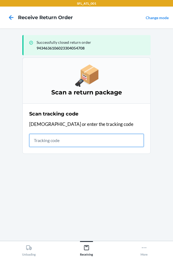
click at [44, 142] on input "text" at bounding box center [86, 140] width 115 height 13
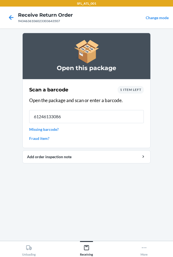
type input "[CREDIT_CARD_NUMBER]"
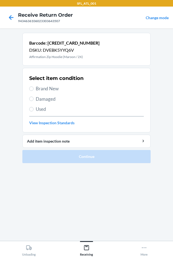
click at [48, 90] on span "Brand New" at bounding box center [90, 88] width 108 height 7
click at [34, 90] on input "Brand New" at bounding box center [31, 88] width 4 height 4
radio input "true"
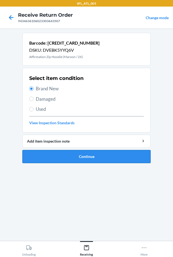
click at [61, 156] on button "Continue" at bounding box center [86, 156] width 129 height 13
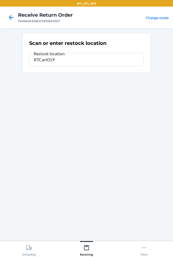
type input "RTCart019"
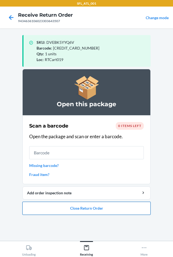
click at [41, 211] on button "Close Return Order" at bounding box center [86, 208] width 129 height 13
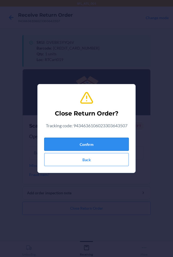
click at [54, 139] on button "Confirm" at bounding box center [86, 144] width 85 height 13
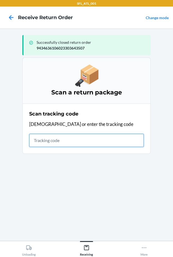
click at [40, 141] on input "text" at bounding box center [86, 140] width 115 height 13
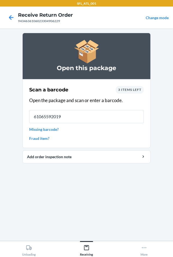
type input "610655920198"
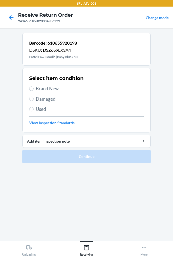
click at [48, 89] on span "Brand New" at bounding box center [90, 88] width 108 height 7
click at [34, 89] on input "Brand New" at bounding box center [31, 88] width 4 height 4
radio input "true"
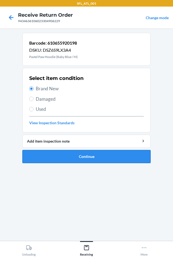
click at [34, 155] on button "Continue" at bounding box center [86, 156] width 129 height 13
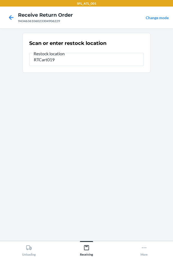
type input "RTCart019"
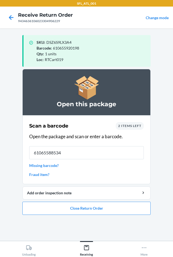
type input "610655885343"
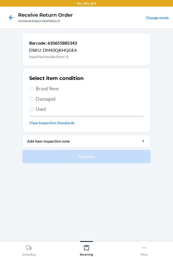
click at [50, 88] on span "Brand New" at bounding box center [90, 88] width 108 height 7
click at [34, 88] on input "Brand New" at bounding box center [31, 88] width 4 height 4
radio input "true"
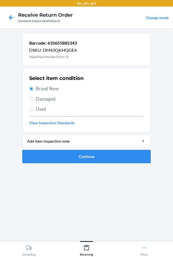
click at [52, 158] on button "Continue" at bounding box center [86, 156] width 129 height 13
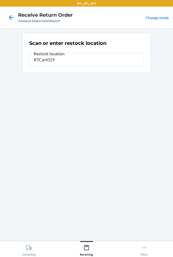
type input "RTCart019"
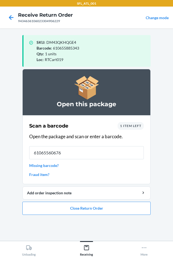
type input "610655606764"
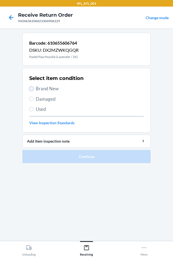
click at [32, 89] on input "Brand New" at bounding box center [31, 88] width 4 height 4
radio input "true"
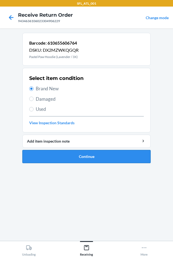
click at [49, 155] on button "Continue" at bounding box center [86, 156] width 129 height 13
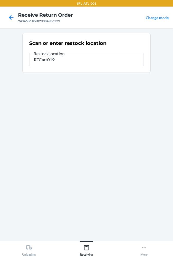
type input "RTCart019"
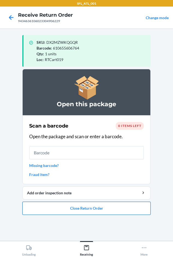
click at [81, 213] on button "Close Return Order" at bounding box center [86, 208] width 129 height 13
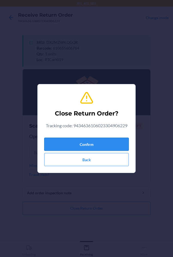
click at [75, 143] on button "Confirm" at bounding box center [86, 144] width 85 height 13
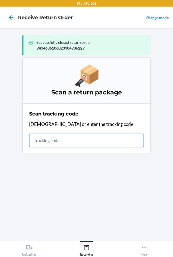
click at [33, 142] on input "text" at bounding box center [86, 140] width 115 height 13
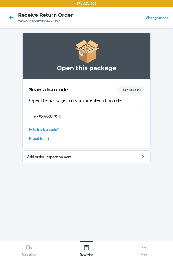
type input "659859239040"
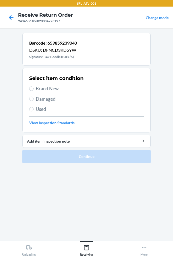
click at [40, 89] on span "Brand New" at bounding box center [90, 88] width 108 height 7
click at [34, 89] on input "Brand New" at bounding box center [31, 88] width 4 height 4
radio input "true"
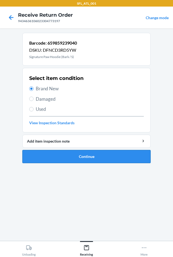
click at [46, 159] on button "Continue" at bounding box center [86, 156] width 129 height 13
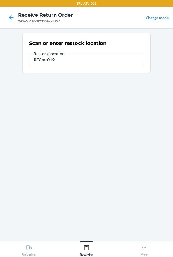
type input "RTCart019"
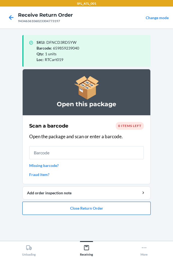
click at [74, 210] on button "Close Return Order" at bounding box center [86, 208] width 129 height 13
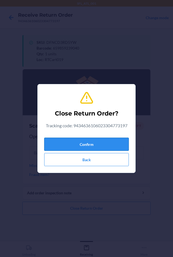
click at [71, 138] on div "Close Return Order? Tracking code: 9434636106023304773197 Confirm Back" at bounding box center [86, 129] width 85 height 80
click at [71, 144] on button "Confirm" at bounding box center [86, 144] width 85 height 13
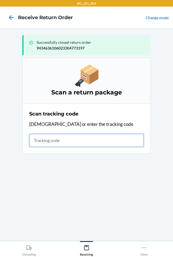
click at [30, 143] on input "text" at bounding box center [86, 140] width 115 height 13
drag, startPoint x: 32, startPoint y: 143, endPoint x: 32, endPoint y: 139, distance: 3.8
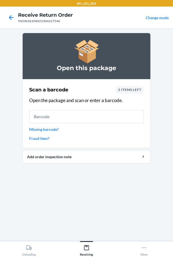
type input "."
type input "727252219959"
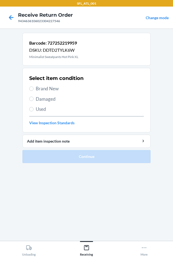
click at [48, 86] on span "Brand New" at bounding box center [90, 88] width 108 height 7
click at [34, 86] on input "Brand New" at bounding box center [31, 88] width 4 height 4
radio input "true"
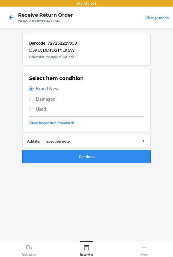
click at [54, 156] on button "Continue" at bounding box center [86, 156] width 129 height 13
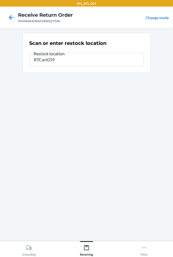
type input "RTCart019"
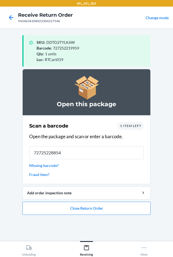
type input "727252288542"
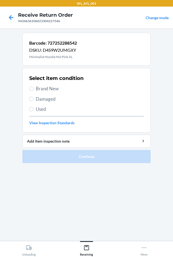
click at [50, 91] on span "Brand New" at bounding box center [90, 88] width 108 height 7
click at [34, 91] on input "Brand New" at bounding box center [31, 88] width 4 height 4
radio input "true"
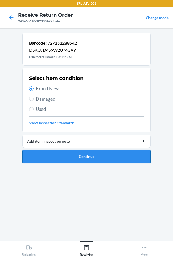
click at [56, 156] on button "Continue" at bounding box center [86, 156] width 129 height 13
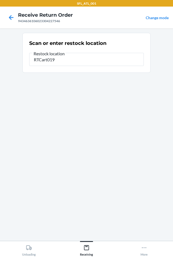
type input "RTCart019"
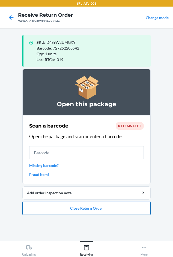
click at [48, 211] on button "Close Return Order" at bounding box center [86, 208] width 129 height 13
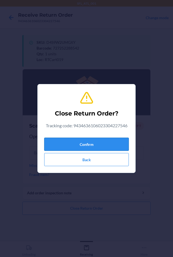
click at [65, 144] on button "Confirm" at bounding box center [86, 144] width 85 height 13
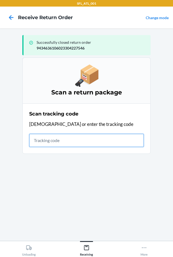
click at [38, 144] on input "text" at bounding box center [86, 140] width 115 height 13
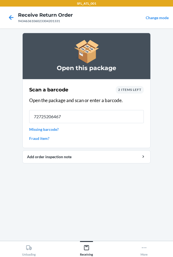
type input "727252064672"
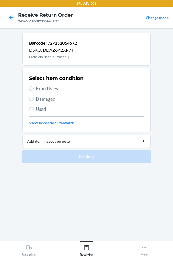
click at [45, 88] on span "Brand New" at bounding box center [90, 88] width 108 height 7
click at [34, 88] on input "Brand New" at bounding box center [31, 88] width 4 height 4
radio input "true"
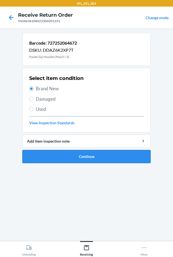
click at [60, 157] on button "Continue" at bounding box center [86, 156] width 129 height 13
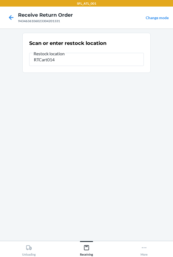
type input "RTCart014"
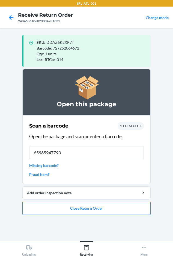
type input "[CREDIT_CARD_NUMBER]"
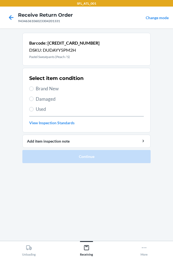
click at [40, 91] on span "Brand New" at bounding box center [90, 88] width 108 height 7
click at [34, 91] on input "Brand New" at bounding box center [31, 88] width 4 height 4
radio input "true"
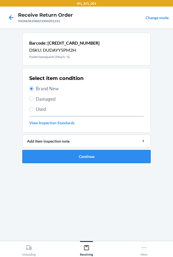
click at [53, 156] on button "Continue" at bounding box center [86, 156] width 129 height 13
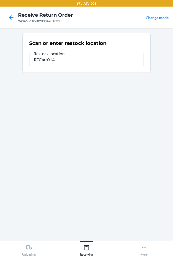
type input "RTCart014"
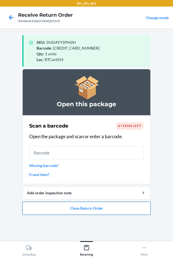
click at [71, 210] on button "Close Return Order" at bounding box center [86, 208] width 129 height 13
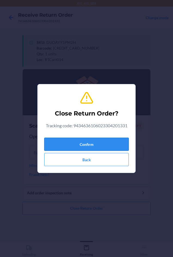
click at [63, 140] on button "Confirm" at bounding box center [86, 144] width 85 height 13
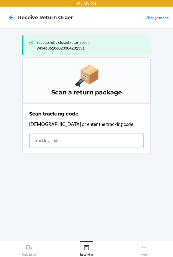
click at [36, 142] on input "text" at bounding box center [86, 140] width 115 height 13
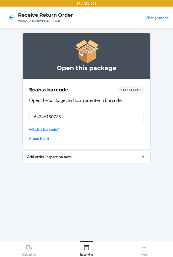
type input "642461507355"
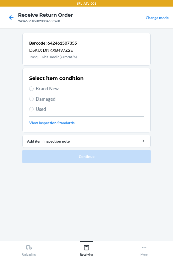
click at [47, 83] on div "Select item condition Brand New Damaged Used View Inspection Standards" at bounding box center [86, 100] width 115 height 54
click at [51, 94] on div "Select item condition Brand New Damaged Used View Inspection Standards" at bounding box center [86, 100] width 115 height 54
click at [51, 87] on span "Brand New" at bounding box center [90, 88] width 108 height 7
click at [34, 87] on input "Brand New" at bounding box center [31, 88] width 4 height 4
radio input "true"
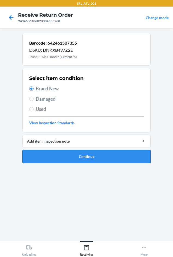
click at [71, 156] on button "Continue" at bounding box center [86, 156] width 129 height 13
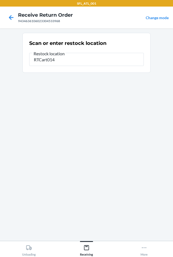
type input "RTCart014"
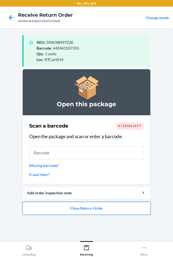
click at [46, 210] on button "Close Return Order" at bounding box center [86, 208] width 129 height 13
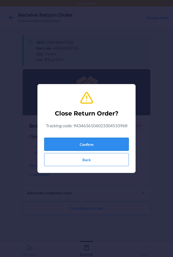
click at [59, 146] on button "Confirm" at bounding box center [86, 144] width 85 height 13
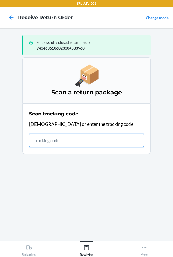
click at [37, 139] on input "text" at bounding box center [86, 140] width 115 height 13
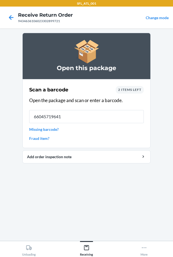
type input "660457196413"
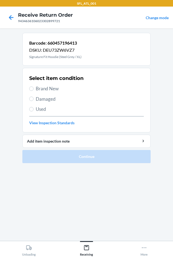
click at [42, 88] on span "Brand New" at bounding box center [90, 88] width 108 height 7
click at [34, 88] on input "Brand New" at bounding box center [31, 88] width 4 height 4
radio input "true"
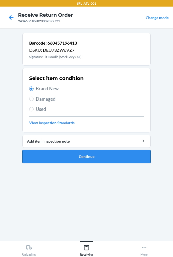
click at [61, 158] on button "Continue" at bounding box center [86, 156] width 129 height 13
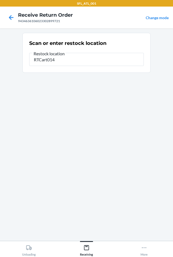
type input "RTCart014"
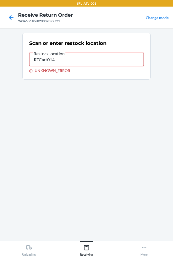
click at [70, 61] on input "RTCart014" at bounding box center [86, 59] width 115 height 13
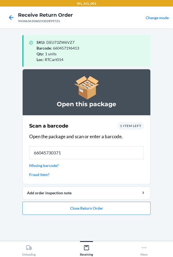
type input "660457303712"
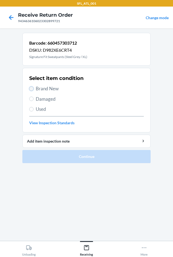
click at [33, 88] on input "Brand New" at bounding box center [31, 88] width 4 height 4
radio input "true"
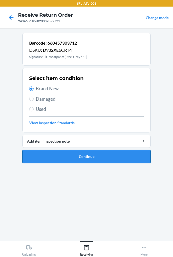
click at [60, 159] on button "Continue" at bounding box center [86, 156] width 129 height 13
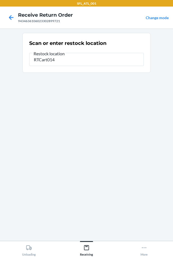
type input "RTCart014"
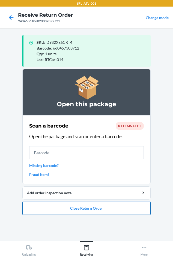
drag, startPoint x: 8, startPoint y: 98, endPoint x: 47, endPoint y: 212, distance: 120.0
click at [47, 212] on button "Close Return Order" at bounding box center [86, 208] width 129 height 13
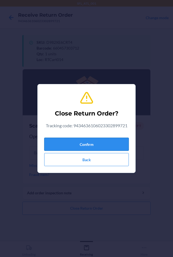
click at [59, 143] on button "Confirm" at bounding box center [86, 144] width 85 height 13
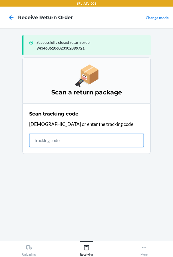
click at [54, 144] on input "text" at bounding box center [86, 140] width 115 height 13
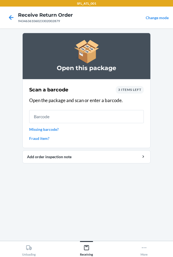
click at [119, 91] on span "3 items left" at bounding box center [129, 90] width 23 height 4
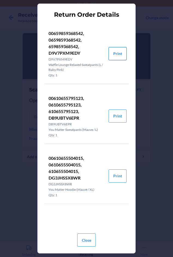
click at [121, 49] on button "Print" at bounding box center [118, 53] width 18 height 13
click at [88, 240] on button "Close" at bounding box center [86, 239] width 19 height 13
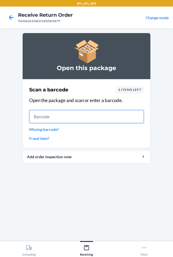
click at [46, 117] on input "text" at bounding box center [86, 116] width 115 height 13
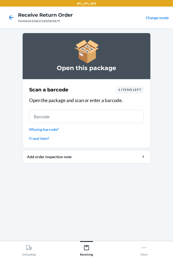
click at [122, 92] on div "3 items left" at bounding box center [130, 90] width 28 height 8
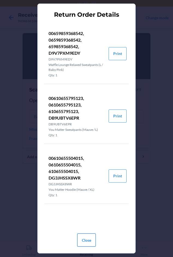
click at [86, 239] on button "Close" at bounding box center [86, 239] width 19 height 13
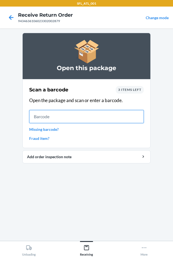
click at [54, 119] on input "text" at bounding box center [86, 116] width 115 height 13
type input "0659859368542"
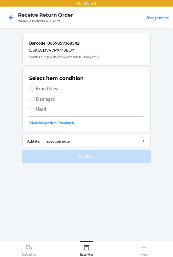
click at [38, 87] on span "Brand New" at bounding box center [90, 88] width 108 height 7
click at [34, 87] on input "Brand New" at bounding box center [31, 88] width 4 height 4
radio input "true"
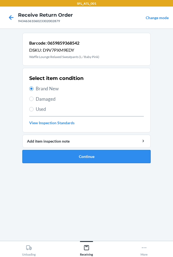
click at [63, 156] on button "Continue" at bounding box center [86, 156] width 129 height 13
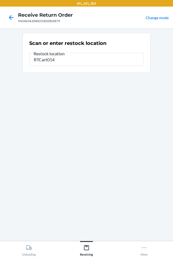
type input "RTCart014"
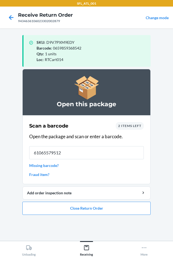
type input "610655795123"
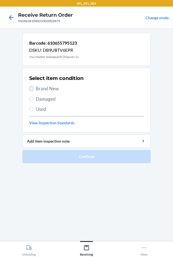
click at [32, 88] on input "Brand New" at bounding box center [31, 88] width 4 height 4
radio input "true"
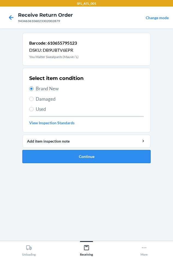
click at [49, 157] on button "Continue" at bounding box center [86, 156] width 129 height 13
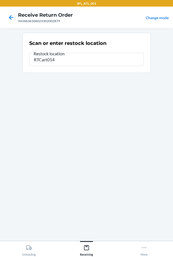
type input "RTCart014"
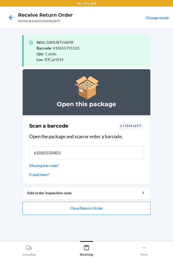
type input "610655504015"
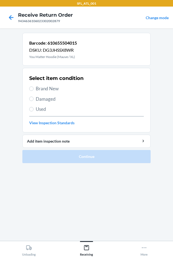
click at [43, 91] on span "Brand New" at bounding box center [90, 88] width 108 height 7
click at [34, 91] on input "Brand New" at bounding box center [31, 88] width 4 height 4
radio input "true"
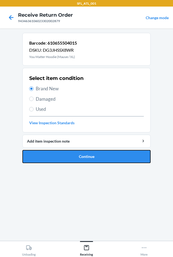
click at [74, 158] on button "Continue" at bounding box center [86, 156] width 129 height 13
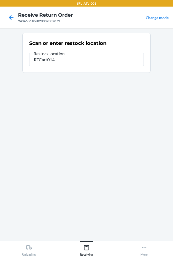
type input "RTCart014"
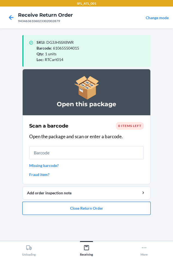
click at [75, 208] on button "Close Return Order" at bounding box center [86, 208] width 129 height 13
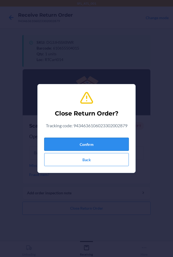
click at [81, 148] on button "Confirm" at bounding box center [86, 144] width 85 height 13
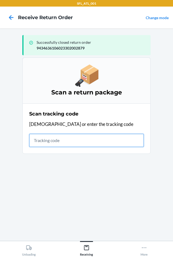
click at [38, 140] on input "text" at bounding box center [86, 140] width 115 height 13
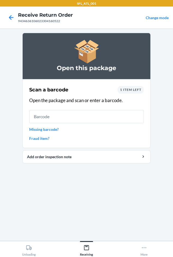
click at [138, 91] on span "1 item left" at bounding box center [130, 90] width 21 height 4
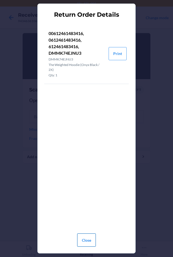
click at [82, 239] on button "Close" at bounding box center [86, 239] width 19 height 13
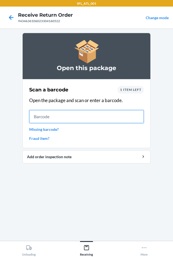
click at [100, 115] on input "text" at bounding box center [86, 116] width 115 height 13
type input "[CREDIT_CARD_NUMBER]"
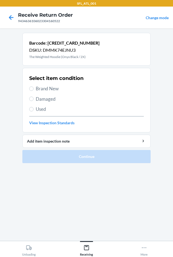
click at [44, 88] on span "Brand New" at bounding box center [90, 88] width 108 height 7
click at [34, 88] on input "Brand New" at bounding box center [31, 88] width 4 height 4
radio input "true"
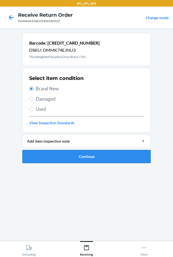
click at [47, 154] on button "Continue" at bounding box center [86, 156] width 129 height 13
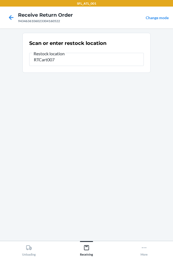
type input "RTCart007"
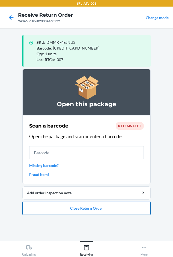
click at [93, 207] on button "Close Return Order" at bounding box center [86, 208] width 129 height 13
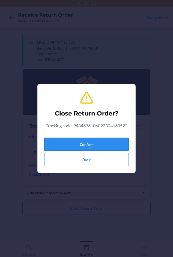
click at [61, 144] on button "Confirm" at bounding box center [86, 144] width 85 height 13
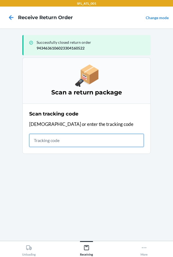
click at [34, 141] on input "text" at bounding box center [86, 140] width 115 height 13
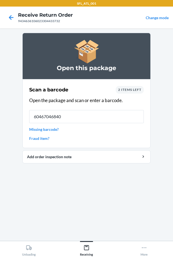
type input "604670468407"
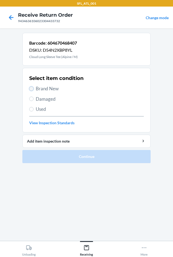
click at [31, 88] on input "Brand New" at bounding box center [31, 88] width 4 height 4
radio input "true"
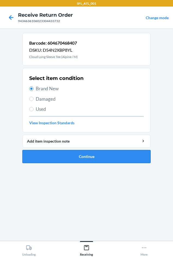
click at [34, 155] on button "Continue" at bounding box center [86, 156] width 129 height 13
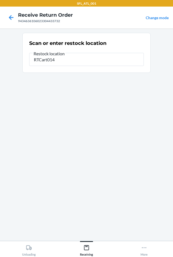
type input "RTCart014"
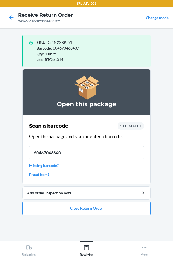
type input "604670468407"
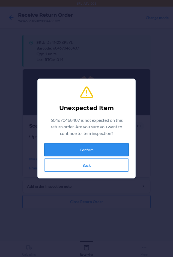
click at [84, 152] on button "Confirm" at bounding box center [86, 149] width 85 height 13
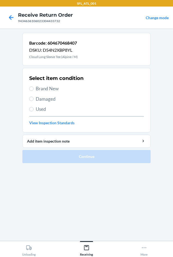
click at [39, 91] on span "Brand New" at bounding box center [90, 88] width 108 height 7
click at [34, 91] on input "Brand New" at bounding box center [31, 88] width 4 height 4
radio input "true"
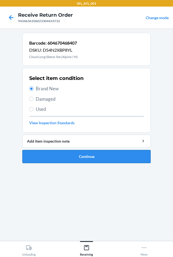
click at [56, 153] on button "Continue" at bounding box center [86, 156] width 129 height 13
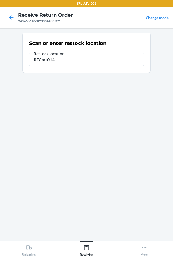
type input "RTCart014"
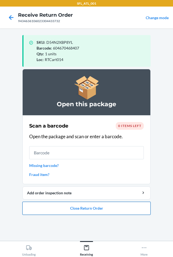
click at [80, 214] on button "Close Return Order" at bounding box center [86, 208] width 129 height 13
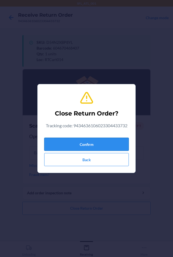
click at [66, 144] on button "Confirm" at bounding box center [86, 144] width 85 height 13
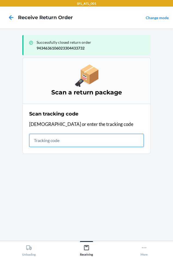
click at [34, 140] on input "text" at bounding box center [86, 140] width 115 height 13
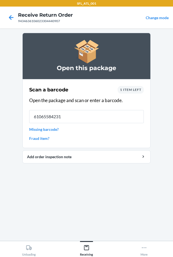
type input "610655842315"
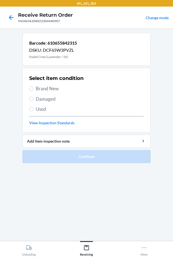
click at [47, 88] on span "Brand New" at bounding box center [90, 88] width 108 height 7
click at [34, 88] on input "Brand New" at bounding box center [31, 88] width 4 height 4
radio input "true"
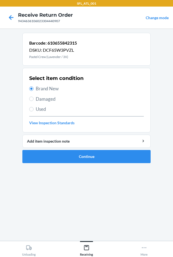
click at [44, 166] on ol "Barcode: 610655842315 DSKU: DCF65W3PVZL Pastel Crew (Lavender / 3X) Select item…" at bounding box center [86, 100] width 129 height 135
click at [45, 157] on button "Continue" at bounding box center [86, 156] width 129 height 13
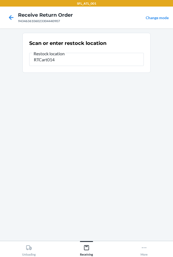
type input "RTCart014"
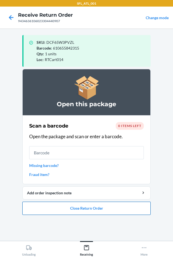
click at [72, 205] on button "Close Return Order" at bounding box center [86, 208] width 129 height 13
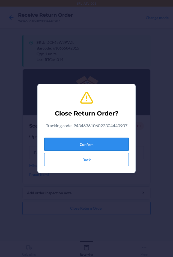
click at [56, 143] on button "Confirm" at bounding box center [86, 144] width 85 height 13
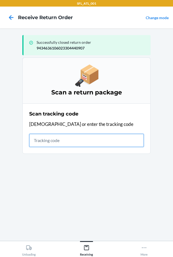
click at [36, 140] on input "text" at bounding box center [86, 140] width 115 height 13
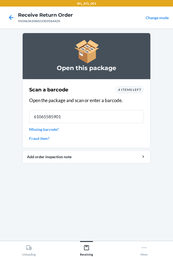
type input "610655859016"
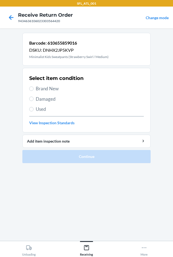
click at [33, 91] on label "Brand New" at bounding box center [86, 88] width 115 height 7
click at [33, 91] on input "Brand New" at bounding box center [31, 88] width 4 height 4
radio input "true"
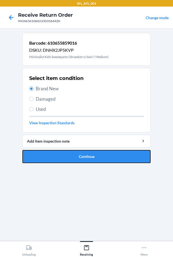
click at [55, 158] on button "Continue" at bounding box center [86, 156] width 129 height 13
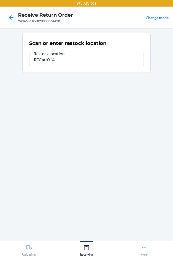
type input "RTCart014"
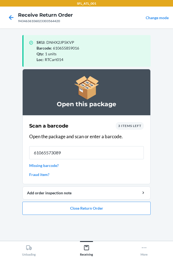
type input "610655730896"
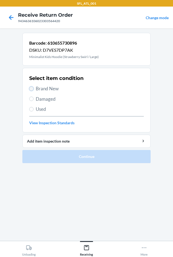
click at [31, 89] on input "Brand New" at bounding box center [31, 88] width 4 height 4
radio input "true"
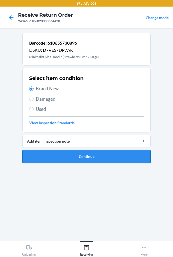
click at [63, 157] on button "Continue" at bounding box center [86, 156] width 129 height 13
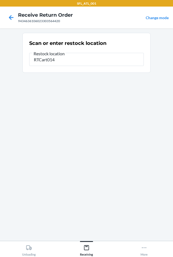
type input "RTCart014"
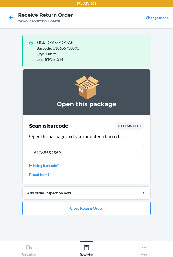
type input "610655525690"
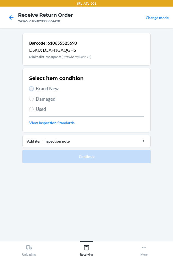
click at [30, 88] on input "Brand New" at bounding box center [31, 88] width 4 height 4
radio input "true"
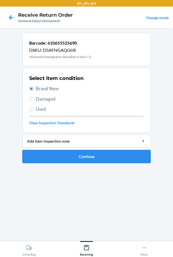
click at [41, 155] on button "Continue" at bounding box center [86, 156] width 129 height 13
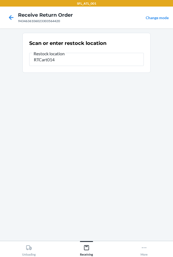
type input "RTCart014"
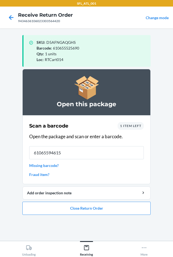
type input "610655946150"
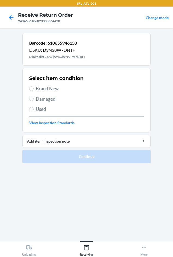
click at [39, 89] on span "Brand New" at bounding box center [90, 88] width 108 height 7
click at [34, 89] on input "Brand New" at bounding box center [31, 88] width 4 height 4
radio input "true"
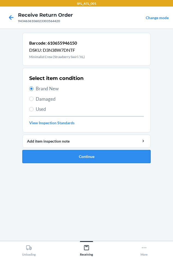
click at [68, 153] on button "Continue" at bounding box center [86, 156] width 129 height 13
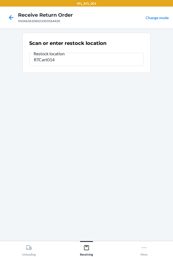
type input "RTCart014"
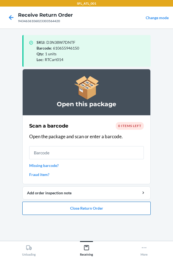
click at [51, 204] on button "Close Return Order" at bounding box center [86, 208] width 129 height 13
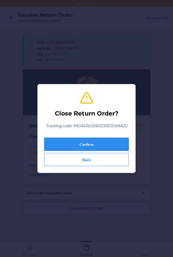
click at [48, 147] on button "Confirm" at bounding box center [86, 144] width 85 height 13
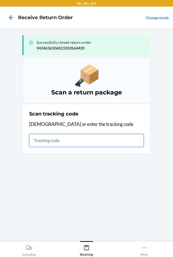
click at [35, 141] on input "text" at bounding box center [86, 140] width 115 height 13
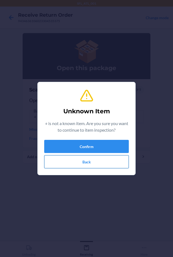
click at [78, 158] on button "Back" at bounding box center [86, 161] width 85 height 13
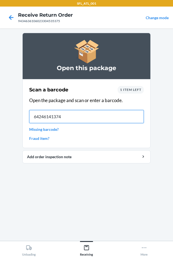
type input "642461413748"
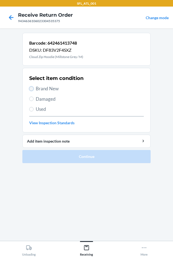
click at [32, 89] on input "Brand New" at bounding box center [31, 88] width 4 height 4
radio input "true"
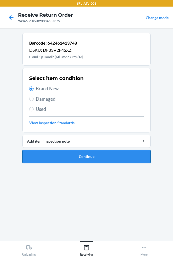
click at [58, 156] on button "Continue" at bounding box center [86, 156] width 129 height 13
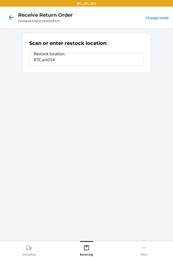
type input "RTCart014"
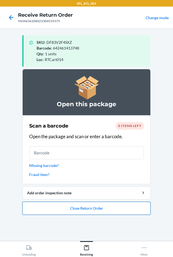
click at [75, 208] on button "Close Return Order" at bounding box center [86, 208] width 129 height 13
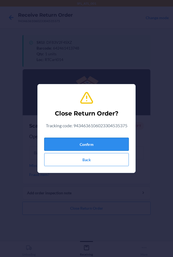
click at [63, 144] on button "Confirm" at bounding box center [86, 144] width 85 height 13
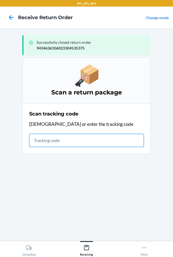
click at [42, 143] on input "text" at bounding box center [86, 140] width 115 height 13
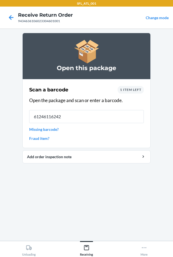
type input "612461162427"
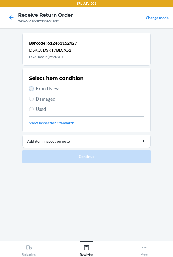
click at [33, 89] on input "Brand New" at bounding box center [31, 88] width 4 height 4
radio input "true"
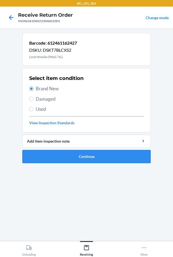
click at [59, 153] on button "Continue" at bounding box center [86, 156] width 129 height 13
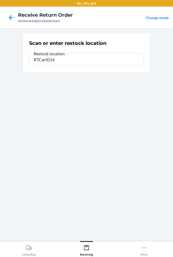
type input "RTCart014"
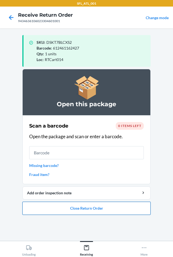
click at [76, 211] on button "Close Return Order" at bounding box center [86, 208] width 129 height 13
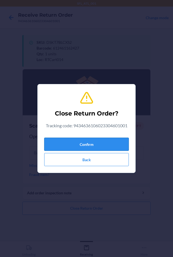
click at [55, 139] on button "Confirm" at bounding box center [86, 144] width 85 height 13
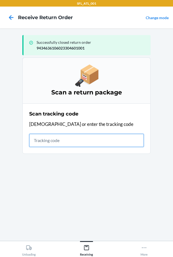
drag, startPoint x: 41, startPoint y: 142, endPoint x: 45, endPoint y: 142, distance: 3.3
click at [42, 143] on input "text" at bounding box center [86, 140] width 115 height 13
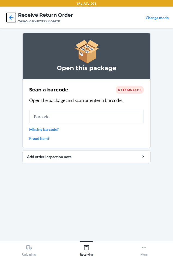
click at [12, 16] on icon at bounding box center [11, 17] width 9 height 9
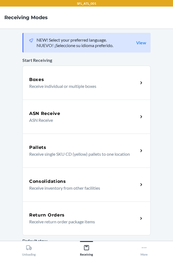
click at [72, 208] on div "Return Orders Receive return order package items" at bounding box center [86, 218] width 129 height 34
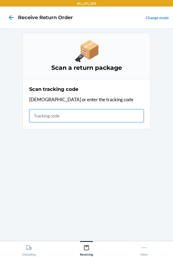
click at [39, 118] on input "text" at bounding box center [86, 115] width 115 height 13
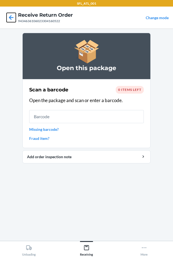
drag, startPoint x: 7, startPoint y: 20, endPoint x: 8, endPoint y: 17, distance: 3.2
click at [8, 18] on icon at bounding box center [11, 17] width 9 height 9
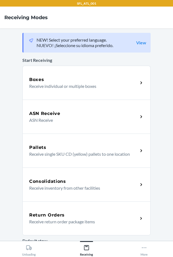
click at [50, 220] on p "Receive return order package items" at bounding box center [81, 221] width 105 height 7
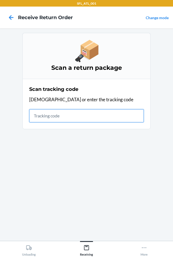
click at [39, 118] on input "text" at bounding box center [86, 115] width 115 height 13
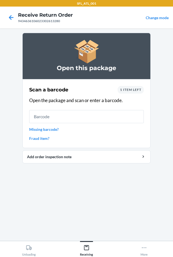
click at [131, 89] on span "1 item left" at bounding box center [130, 90] width 21 height 4
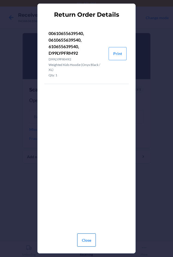
click at [88, 240] on button "Close" at bounding box center [86, 239] width 19 height 13
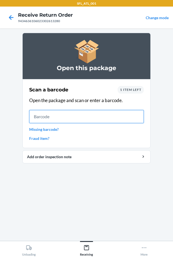
click at [43, 115] on input "text" at bounding box center [86, 116] width 115 height 13
type input "610655639540"
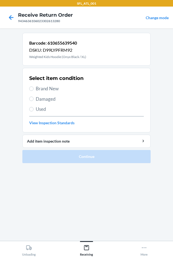
click at [40, 90] on span "Brand New" at bounding box center [90, 88] width 108 height 7
click at [34, 90] on input "Brand New" at bounding box center [31, 88] width 4 height 4
radio input "true"
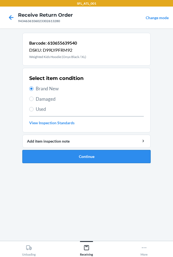
click at [73, 161] on button "Continue" at bounding box center [86, 156] width 129 height 13
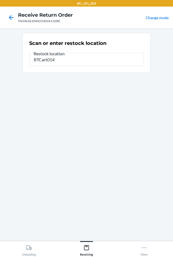
type input "RTCart014"
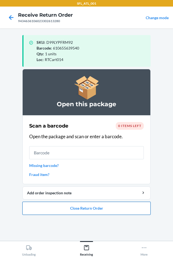
click at [106, 205] on button "Close Return Order" at bounding box center [86, 208] width 129 height 13
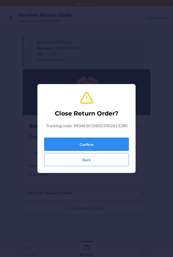
drag, startPoint x: 88, startPoint y: 149, endPoint x: 90, endPoint y: 147, distance: 3.1
click at [88, 147] on button "Confirm" at bounding box center [86, 144] width 85 height 13
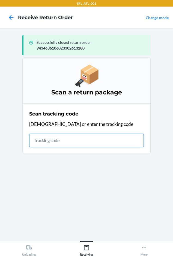
click at [43, 142] on input "text" at bounding box center [86, 140] width 115 height 13
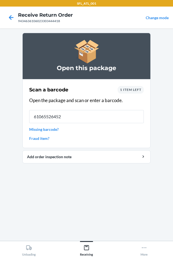
type input "610655264520"
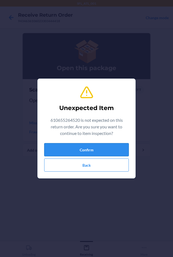
click at [68, 150] on button "Confirm" at bounding box center [86, 149] width 85 height 13
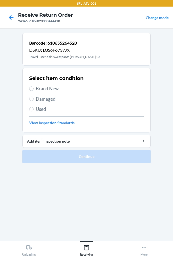
click at [46, 85] on span "Brand New" at bounding box center [90, 88] width 108 height 7
click at [34, 86] on input "Brand New" at bounding box center [31, 88] width 4 height 4
radio input "true"
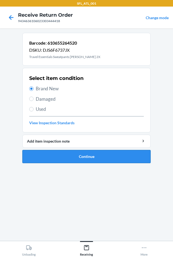
click at [50, 155] on button "Continue" at bounding box center [86, 156] width 129 height 13
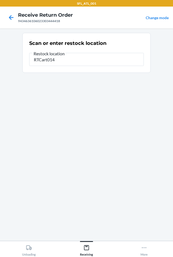
type input "RTCart014"
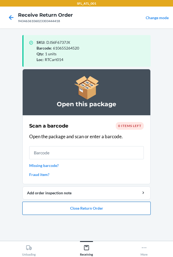
click at [41, 205] on button "Close Return Order" at bounding box center [86, 208] width 129 height 13
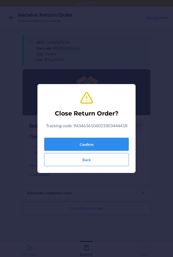
click at [66, 136] on div "Confirm Back" at bounding box center [86, 150] width 85 height 31
click at [67, 142] on button "Confirm" at bounding box center [86, 144] width 85 height 13
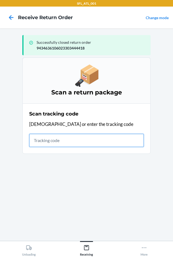
click at [46, 143] on input "text" at bounding box center [86, 140] width 115 height 13
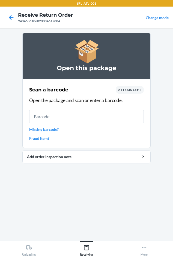
click at [123, 91] on span "2 items left" at bounding box center [129, 90] width 23 height 4
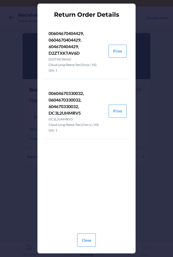
click at [96, 243] on div "Close" at bounding box center [86, 238] width 85 height 18
click at [86, 243] on button "Close" at bounding box center [86, 239] width 19 height 13
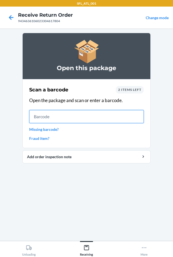
click at [41, 118] on input "text" at bounding box center [86, 116] width 115 height 13
type input "604670330032"
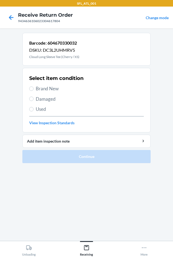
click at [42, 88] on span "Brand New" at bounding box center [90, 88] width 108 height 7
click at [34, 88] on input "Brand New" at bounding box center [31, 88] width 4 height 4
radio input "true"
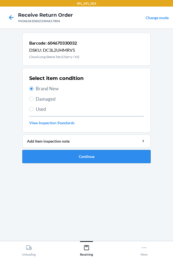
click at [41, 157] on button "Continue" at bounding box center [86, 156] width 129 height 13
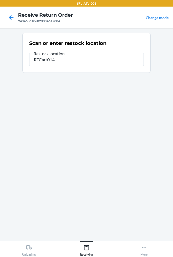
type input "RTCart014"
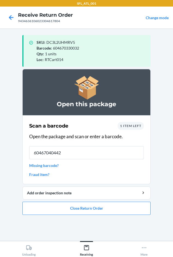
type input "604670404429"
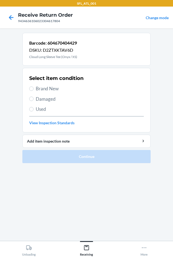
click at [41, 91] on span "Brand New" at bounding box center [90, 88] width 108 height 7
click at [34, 91] on input "Brand New" at bounding box center [31, 88] width 4 height 4
radio input "true"
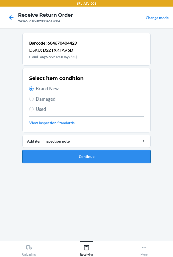
click at [47, 160] on button "Continue" at bounding box center [86, 156] width 129 height 13
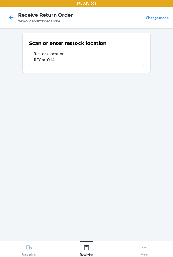
type input "RTCart014"
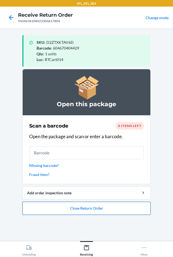
click at [80, 210] on button "Close Return Order" at bounding box center [86, 208] width 129 height 13
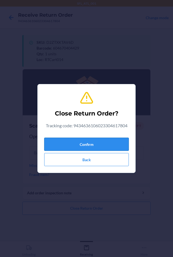
click at [72, 142] on button "Confirm" at bounding box center [86, 144] width 85 height 13
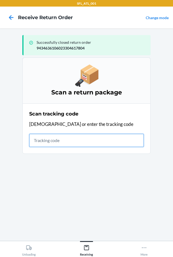
click at [37, 143] on input "text" at bounding box center [86, 140] width 115 height 13
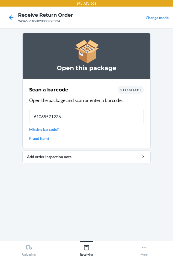
type input "610655712366"
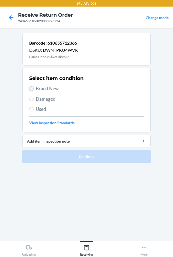
click at [32, 90] on input "Brand New" at bounding box center [31, 88] width 4 height 4
radio input "true"
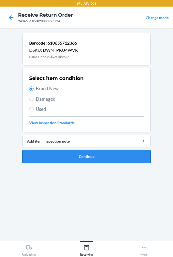
click at [54, 153] on button "Continue" at bounding box center [86, 156] width 129 height 13
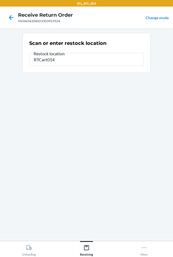
type input "RTCart014"
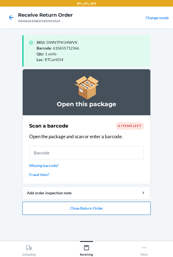
click at [74, 205] on button "Close Return Order" at bounding box center [86, 208] width 129 height 13
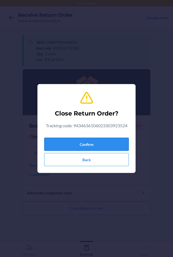
click at [67, 145] on button "Confirm" at bounding box center [86, 144] width 85 height 13
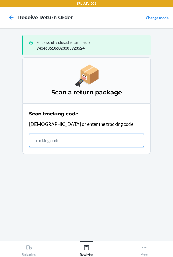
click at [39, 139] on input "text" at bounding box center [86, 140] width 115 height 13
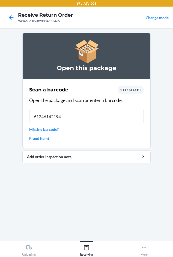
type input "612461421944"
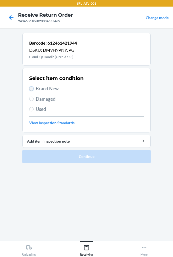
click at [32, 89] on input "Brand New" at bounding box center [31, 88] width 4 height 4
radio input "true"
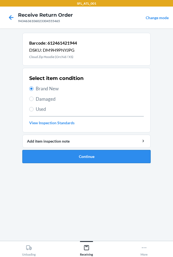
click at [47, 153] on button "Continue" at bounding box center [86, 156] width 129 height 13
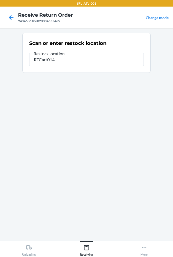
type input "RTCart014"
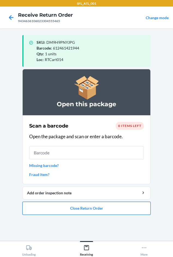
click at [32, 206] on button "Close Return Order" at bounding box center [86, 208] width 129 height 13
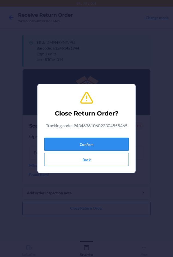
click at [58, 143] on button "Confirm" at bounding box center [86, 144] width 85 height 13
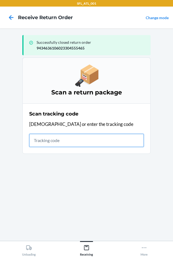
click at [38, 144] on input "text" at bounding box center [86, 140] width 115 height 13
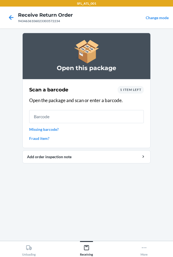
click at [130, 90] on span "1 item left" at bounding box center [130, 90] width 21 height 4
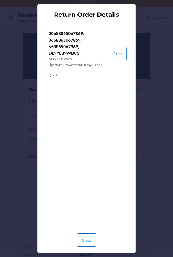
click at [83, 240] on button "Close" at bounding box center [86, 239] width 19 height 13
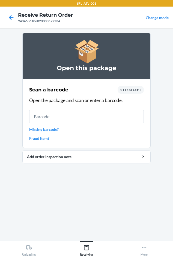
click at [124, 92] on div "1 item left" at bounding box center [131, 90] width 26 height 8
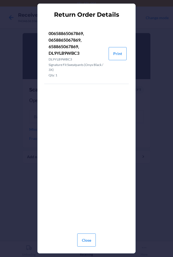
click at [88, 249] on section "Return Order Details 00658865067869, 0658865067869, 658865067869, DL9YLB9WBC3 D…" at bounding box center [86, 129] width 98 height 250
click at [86, 244] on button "Close" at bounding box center [86, 239] width 19 height 13
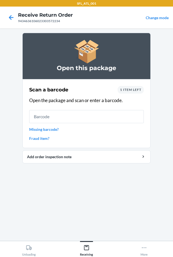
click at [36, 141] on div "Scan a barcode 1 item left Open the package and scan or enter a barcode. Missin…" at bounding box center [86, 113] width 115 height 59
click at [36, 139] on link "Fraud item?" at bounding box center [86, 138] width 115 height 6
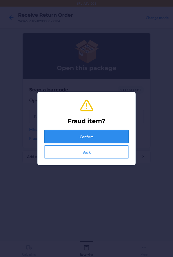
click at [56, 141] on button "Confirm" at bounding box center [86, 136] width 85 height 13
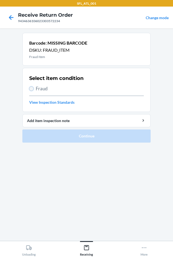
click at [30, 89] on input "Fraud" at bounding box center [31, 88] width 4 height 4
radio input "true"
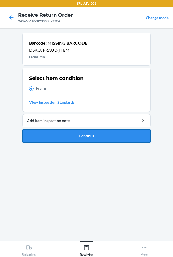
click at [54, 137] on button "Continue" at bounding box center [86, 135] width 129 height 13
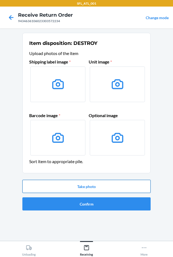
click at [69, 185] on button "Take photo" at bounding box center [86, 186] width 129 height 13
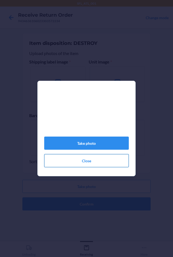
click at [81, 164] on button "Close" at bounding box center [86, 160] width 85 height 13
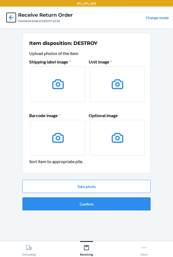
click at [11, 19] on icon at bounding box center [11, 17] width 9 height 9
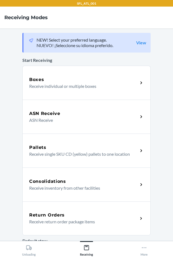
click at [66, 216] on div "Return Orders" at bounding box center [83, 215] width 109 height 7
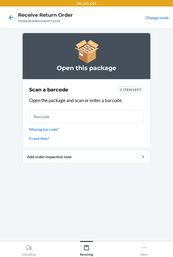
click at [132, 91] on span "1 item left" at bounding box center [130, 90] width 21 height 4
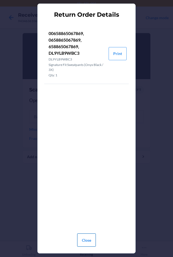
click at [88, 242] on button "Close" at bounding box center [86, 239] width 19 height 13
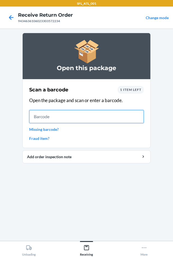
click at [46, 121] on input "text" at bounding box center [86, 116] width 115 height 13
type input "610655371952"
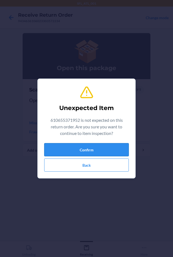
click at [59, 153] on button "Confirm" at bounding box center [86, 149] width 85 height 13
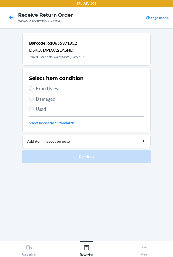
drag, startPoint x: 34, startPoint y: 89, endPoint x: 45, endPoint y: 103, distance: 17.7
click at [34, 89] on label "Brand New" at bounding box center [86, 88] width 115 height 7
click at [34, 89] on input "Brand New" at bounding box center [31, 88] width 4 height 4
radio input "true"
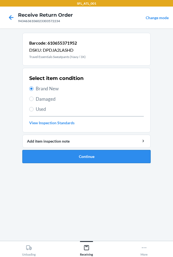
click at [66, 154] on button "Continue" at bounding box center [86, 156] width 129 height 13
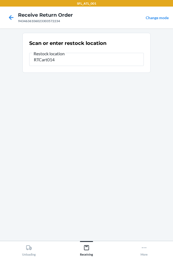
type input "RTCart014"
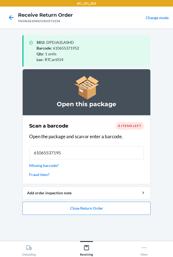
type input "610655371952"
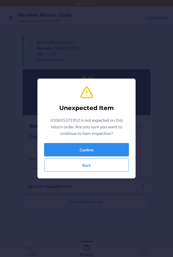
click at [70, 151] on button "Confirm" at bounding box center [86, 149] width 85 height 13
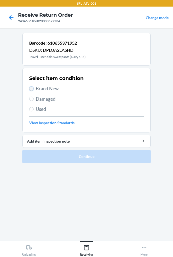
click at [31, 90] on input "Brand New" at bounding box center [31, 88] width 4 height 4
radio input "true"
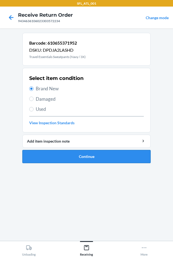
click at [63, 153] on button "Continue" at bounding box center [86, 156] width 129 height 13
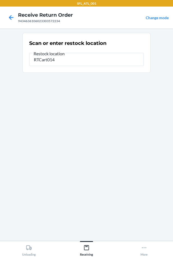
type input "RTCart014"
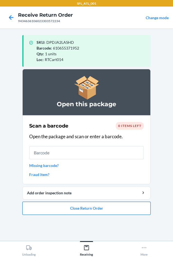
click at [95, 213] on button "Close Return Order" at bounding box center [86, 208] width 129 height 13
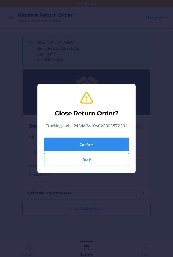
click at [75, 141] on button "Confirm" at bounding box center [86, 144] width 85 height 13
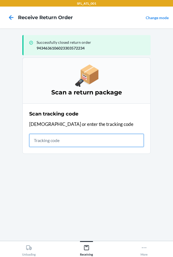
click at [37, 138] on input "text" at bounding box center [86, 140] width 115 height 13
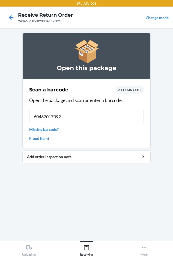
type input "604670170928"
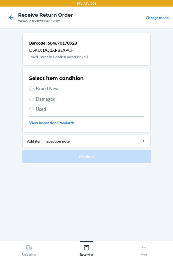
click at [50, 89] on span "Brand New" at bounding box center [90, 88] width 108 height 7
click at [34, 89] on input "Brand New" at bounding box center [31, 88] width 4 height 4
radio input "true"
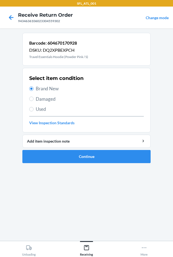
click at [76, 163] on ol "Barcode: 604670170928 DSKU: DQ2XPBEXPCH Travel Essentials Hoodie (Powder Pink /…" at bounding box center [86, 100] width 129 height 135
click at [76, 156] on button "Continue" at bounding box center [86, 156] width 129 height 13
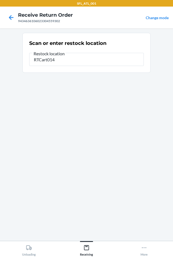
type input "RTCart014"
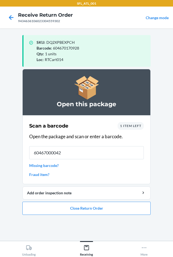
type input "604670000423"
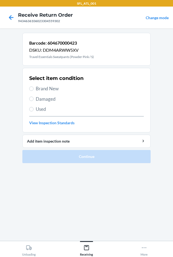
click at [45, 81] on h2 "Select item condition" at bounding box center [56, 78] width 54 height 7
click at [45, 86] on span "Brand New" at bounding box center [90, 88] width 108 height 7
click at [34, 86] on input "Brand New" at bounding box center [31, 88] width 4 height 4
radio input "true"
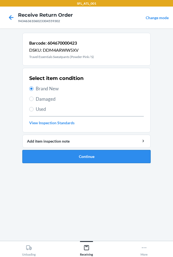
click at [60, 163] on button "Continue" at bounding box center [86, 156] width 129 height 13
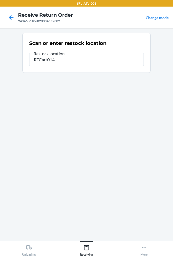
type input "RTCart014"
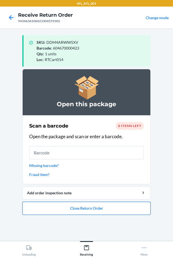
click at [53, 206] on button "Close Return Order" at bounding box center [86, 208] width 129 height 13
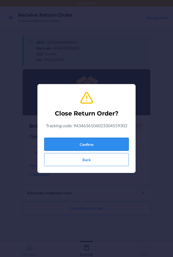
click at [66, 142] on button "Confirm" at bounding box center [86, 144] width 85 height 13
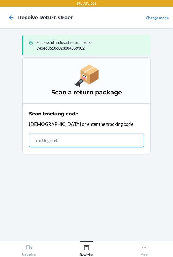
click at [36, 145] on input "text" at bounding box center [86, 140] width 115 height 13
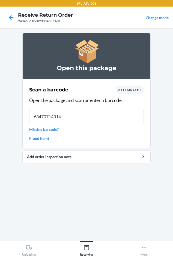
type input "634707143144"
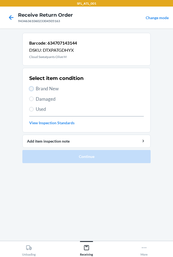
click at [33, 88] on input "Brand New" at bounding box center [31, 88] width 4 height 4
radio input "true"
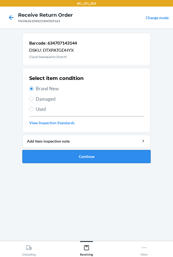
click at [57, 156] on button "Continue" at bounding box center [86, 156] width 129 height 13
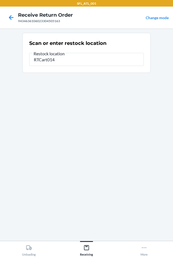
type input "RTCart014"
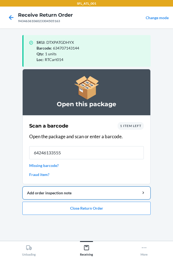
type input "642461335552"
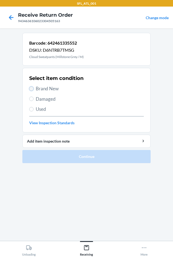
click at [31, 88] on input "Brand New" at bounding box center [31, 88] width 4 height 4
radio input "true"
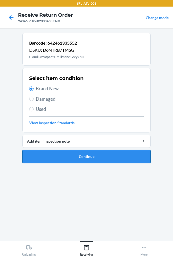
click at [53, 157] on button "Continue" at bounding box center [86, 156] width 129 height 13
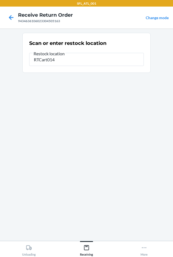
type input "RTCart014"
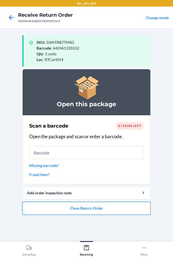
click at [56, 211] on button "Close Return Order" at bounding box center [86, 208] width 129 height 13
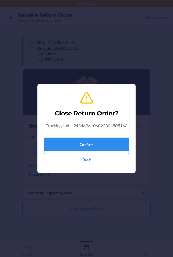
click at [79, 145] on button "Confirm" at bounding box center [86, 144] width 85 height 13
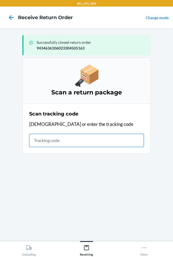
click at [43, 143] on input "text" at bounding box center [86, 140] width 115 height 13
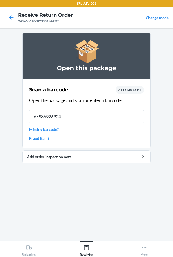
type input "659859269245"
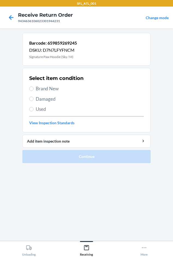
click at [42, 88] on span "Brand New" at bounding box center [90, 88] width 108 height 7
click at [34, 88] on input "Brand New" at bounding box center [31, 88] width 4 height 4
radio input "true"
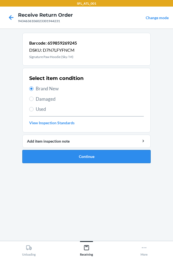
click at [52, 152] on button "Continue" at bounding box center [86, 156] width 129 height 13
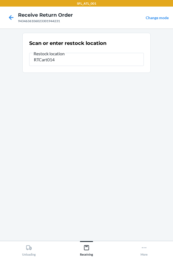
type input "RTCart014"
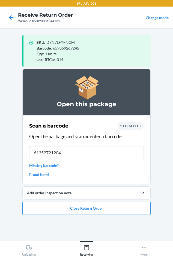
type input "613527212049"
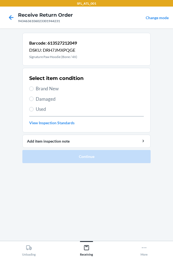
click at [44, 86] on span "Brand New" at bounding box center [90, 88] width 108 height 7
click at [34, 86] on input "Brand New" at bounding box center [31, 88] width 4 height 4
radio input "true"
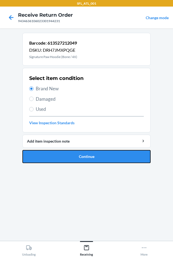
drag, startPoint x: 46, startPoint y: 156, endPoint x: 48, endPoint y: 154, distance: 3.1
click at [46, 156] on button "Continue" at bounding box center [86, 156] width 129 height 13
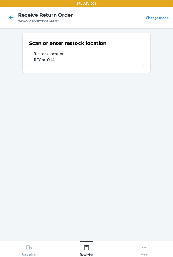
type input "RTCart014"
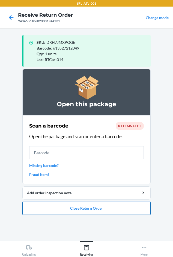
click at [67, 210] on button "Close Return Order" at bounding box center [86, 208] width 129 height 13
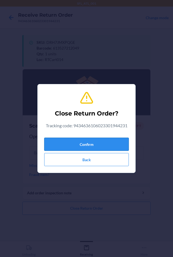
click at [56, 146] on button "Confirm" at bounding box center [86, 144] width 85 height 13
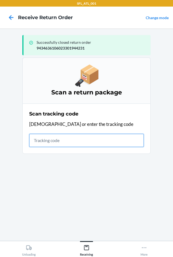
click at [34, 140] on input "text" at bounding box center [86, 140] width 115 height 13
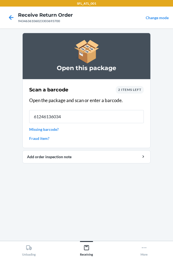
type input "612461360342"
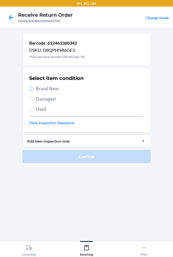
click at [30, 88] on input "Brand New" at bounding box center [31, 88] width 4 height 4
radio input "true"
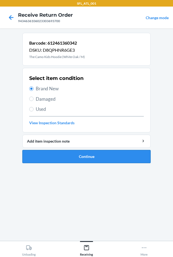
click at [53, 155] on button "Continue" at bounding box center [86, 156] width 129 height 13
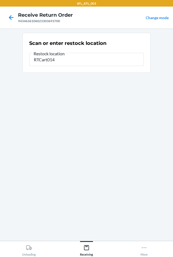
type input "RTCart014"
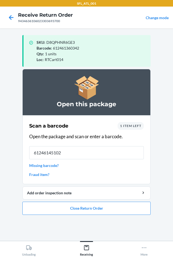
type input "612461451026"
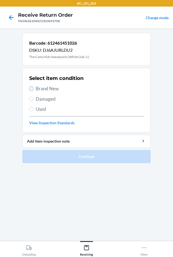
click at [31, 90] on input "Brand New" at bounding box center [31, 88] width 4 height 4
radio input "true"
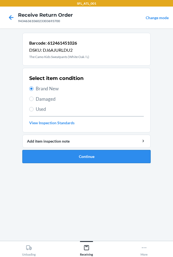
click at [40, 155] on button "Continue" at bounding box center [86, 156] width 129 height 13
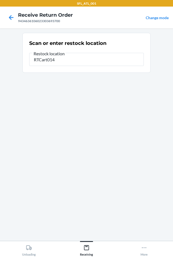
type input "RTCart014"
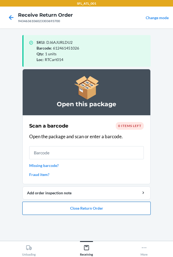
click at [44, 210] on button "Close Return Order" at bounding box center [86, 208] width 129 height 13
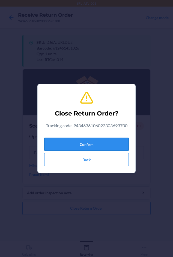
click at [61, 144] on button "Confirm" at bounding box center [86, 144] width 85 height 13
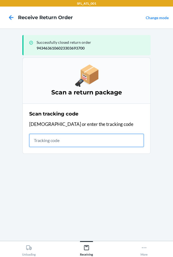
click at [35, 142] on input "text" at bounding box center [86, 140] width 115 height 13
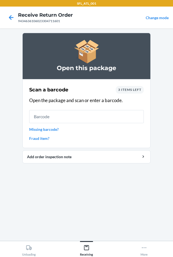
click at [123, 91] on span "3 items left" at bounding box center [129, 90] width 23 height 4
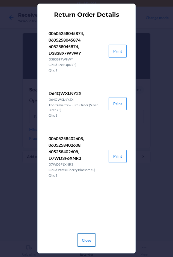
click at [81, 243] on button "Close" at bounding box center [86, 239] width 19 height 13
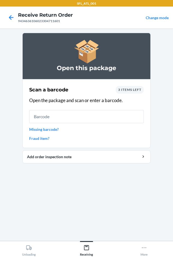
drag, startPoint x: 54, startPoint y: 125, endPoint x: 55, endPoint y: 121, distance: 4.5
click at [54, 124] on div "Scan a barcode 3 items left Open the package and scan or enter a barcode. Missi…" at bounding box center [86, 113] width 115 height 59
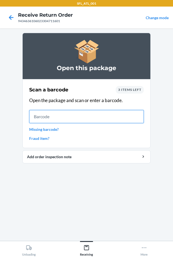
click at [55, 120] on input "text" at bounding box center [86, 116] width 115 height 13
type input "605258402608"
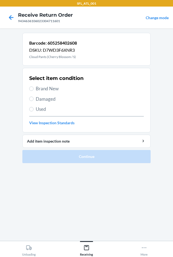
drag, startPoint x: 48, startPoint y: 89, endPoint x: 50, endPoint y: 117, distance: 27.9
click at [48, 89] on span "Brand New" at bounding box center [90, 88] width 108 height 7
click at [34, 89] on input "Brand New" at bounding box center [31, 88] width 4 height 4
radio input "true"
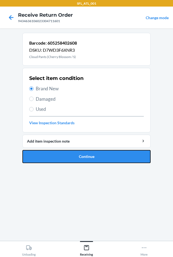
click at [54, 161] on button "Continue" at bounding box center [86, 156] width 129 height 13
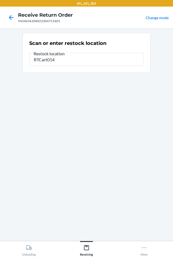
type input "RTCart014"
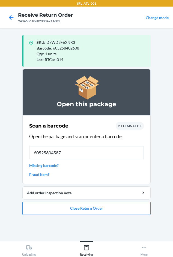
type input "605258045874"
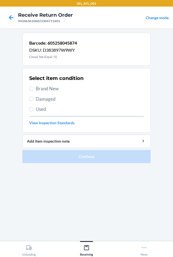
click at [48, 87] on span "Brand New" at bounding box center [90, 88] width 108 height 7
click at [34, 87] on input "Brand New" at bounding box center [31, 88] width 4 height 4
radio input "true"
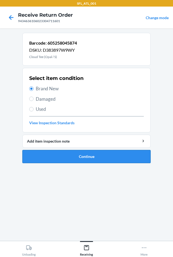
click at [64, 153] on button "Continue" at bounding box center [86, 156] width 129 height 13
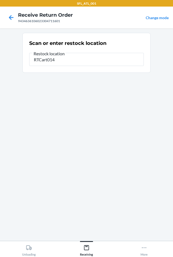
type input "RTCart014"
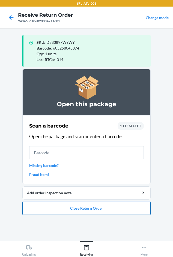
click at [90, 211] on button "Close Return Order" at bounding box center [86, 208] width 129 height 13
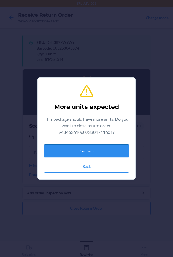
click at [79, 152] on button "Confirm" at bounding box center [86, 150] width 85 height 13
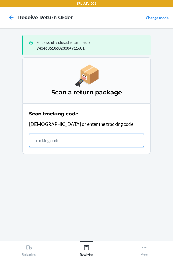
click at [37, 141] on input "text" at bounding box center [86, 140] width 115 height 13
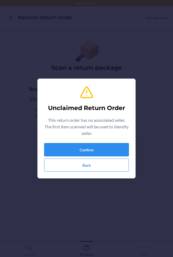
click at [77, 149] on button "Confirm" at bounding box center [86, 149] width 85 height 13
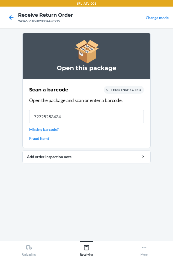
type input "727252834343"
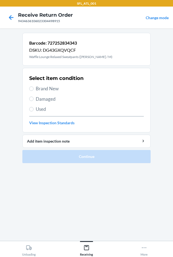
click at [28, 91] on section "Select item condition Brand New Damaged Used View Inspection Standards" at bounding box center [86, 100] width 129 height 65
click at [34, 89] on label "Brand New" at bounding box center [86, 88] width 115 height 7
click at [34, 89] on input "Brand New" at bounding box center [31, 88] width 4 height 4
radio input "true"
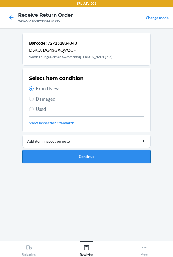
click at [65, 159] on button "Continue" at bounding box center [86, 156] width 129 height 13
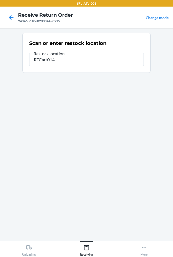
type input "RTCart014"
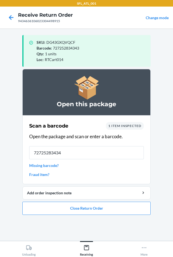
type input "727252834343"
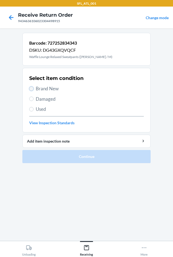
click at [30, 90] on input "Brand New" at bounding box center [31, 88] width 4 height 4
radio input "true"
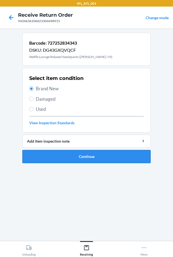
drag, startPoint x: 59, startPoint y: 163, endPoint x: 60, endPoint y: 160, distance: 4.1
click at [59, 163] on ol "Barcode: 727252834343 DSKU: DG43GXQVQCF Waffle Lounge Relaxed Sweatpants ([PERS…" at bounding box center [86, 100] width 129 height 135
click at [60, 159] on button "Continue" at bounding box center [86, 156] width 129 height 13
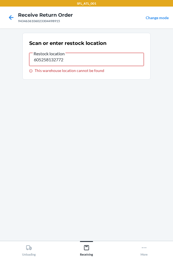
click at [69, 59] on input "605258132772" at bounding box center [86, 59] width 115 height 13
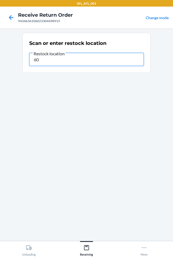
type input "6"
type input "RTCart014"
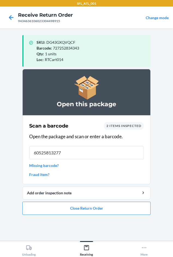
type input "605258132772"
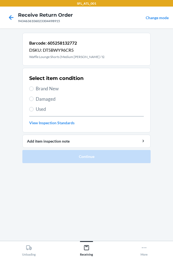
click at [52, 90] on span "Brand New" at bounding box center [90, 88] width 108 height 7
click at [34, 90] on input "Brand New" at bounding box center [31, 88] width 4 height 4
radio input "true"
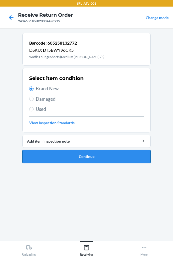
click at [68, 155] on button "Continue" at bounding box center [86, 156] width 129 height 13
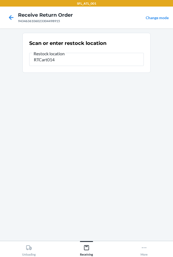
type input "RTCart014"
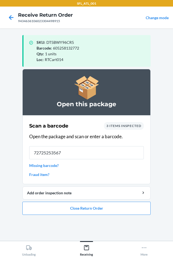
type input "727252535677"
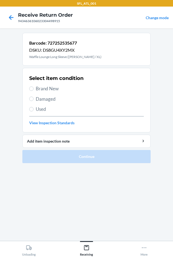
drag, startPoint x: 56, startPoint y: 89, endPoint x: 59, endPoint y: 92, distance: 4.3
click at [57, 89] on span "Brand New" at bounding box center [90, 88] width 108 height 7
click at [34, 89] on input "Brand New" at bounding box center [31, 88] width 4 height 4
radio input "true"
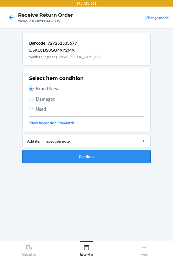
click at [80, 155] on button "Continue" at bounding box center [86, 156] width 129 height 13
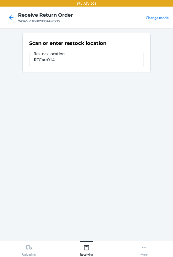
type input "RTCart014"
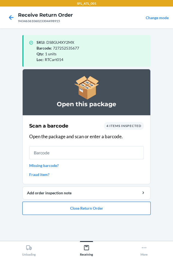
click at [86, 207] on button "Close Return Order" at bounding box center [86, 208] width 129 height 13
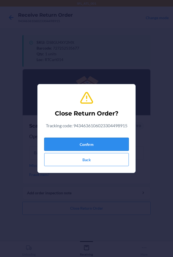
click at [84, 143] on button "Confirm" at bounding box center [86, 144] width 85 height 13
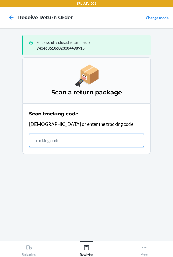
click at [44, 139] on input "text" at bounding box center [86, 140] width 115 height 13
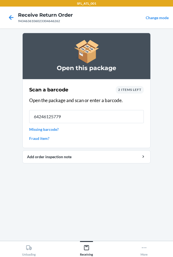
type input "642461257793"
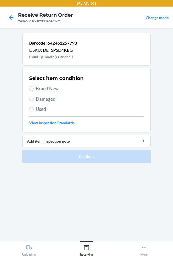
click at [40, 90] on span "Brand New" at bounding box center [90, 88] width 108 height 7
click at [34, 90] on input "Brand New" at bounding box center [31, 88] width 4 height 4
radio input "true"
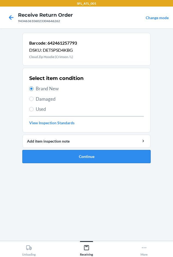
click at [71, 160] on button "Continue" at bounding box center [86, 156] width 129 height 13
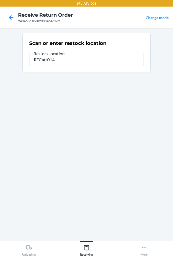
type input "RTCart014"
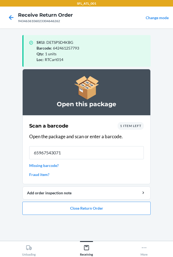
type input "659675430713"
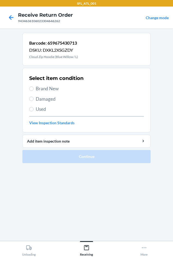
drag, startPoint x: 29, startPoint y: 88, endPoint x: 40, endPoint y: 117, distance: 30.7
click at [30, 89] on section "Select item condition Brand New Damaged Used View Inspection Standards" at bounding box center [86, 100] width 129 height 65
click at [31, 88] on input "Brand New" at bounding box center [31, 88] width 4 height 4
radio input "true"
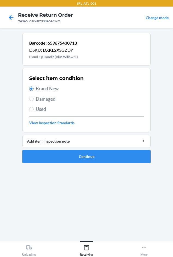
click at [40, 164] on ol "Barcode: 659675430713 DSKU: DXKL2XSGZDY Cloud Zip Hoodie (Blue Willow / L) Sele…" at bounding box center [86, 100] width 129 height 135
click at [40, 163] on button "Continue" at bounding box center [86, 156] width 129 height 13
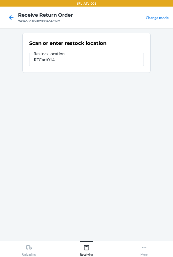
type input "RTCart014"
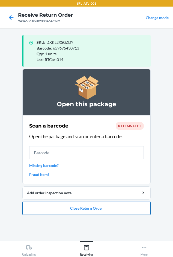
click at [59, 209] on button "Close Return Order" at bounding box center [86, 208] width 129 height 13
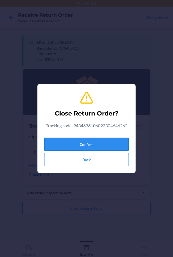
click at [66, 144] on button "Confirm" at bounding box center [86, 144] width 85 height 13
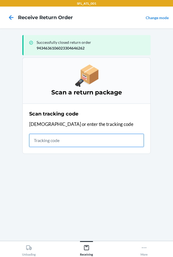
click at [36, 143] on input "text" at bounding box center [86, 140] width 115 height 13
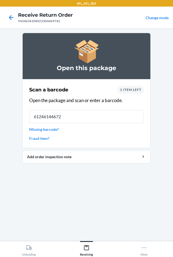
type input "612461446725"
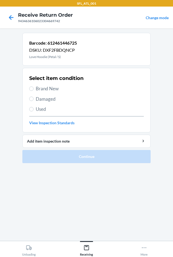
click at [44, 85] on span "Brand New" at bounding box center [90, 88] width 108 height 7
click at [34, 86] on input "Brand New" at bounding box center [31, 88] width 4 height 4
radio input "true"
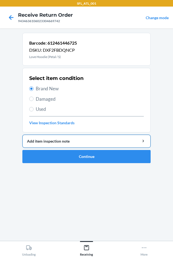
click at [47, 146] on button "Add item inspection note" at bounding box center [86, 141] width 129 height 13
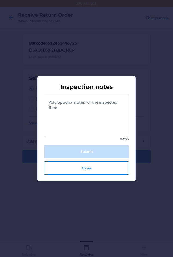
click at [67, 170] on button "Close" at bounding box center [86, 167] width 85 height 13
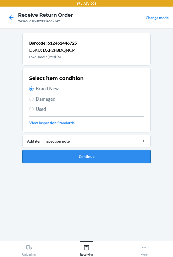
click at [55, 155] on button "Continue" at bounding box center [86, 156] width 129 height 13
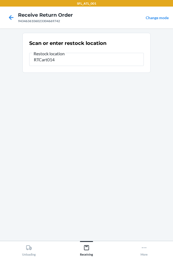
type input "RTCart014"
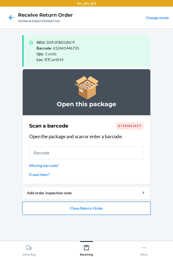
click at [85, 206] on button "Close Return Order" at bounding box center [86, 208] width 129 height 13
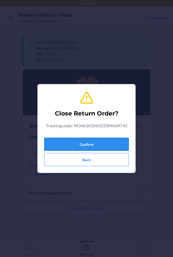
click at [94, 144] on button "Confirm" at bounding box center [86, 144] width 85 height 13
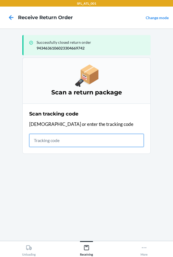
click at [49, 142] on input "text" at bounding box center [86, 140] width 115 height 13
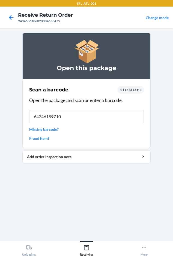
type input "642461897104"
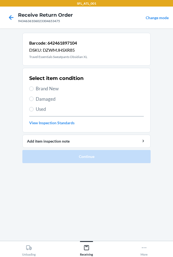
drag, startPoint x: 46, startPoint y: 88, endPoint x: 68, endPoint y: 158, distance: 72.8
click at [46, 90] on span "Brand New" at bounding box center [90, 88] width 108 height 7
click at [34, 90] on input "Brand New" at bounding box center [31, 88] width 4 height 4
radio input "true"
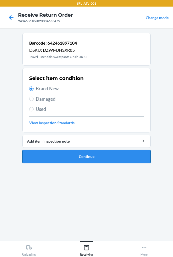
click at [69, 157] on button "Continue" at bounding box center [86, 156] width 129 height 13
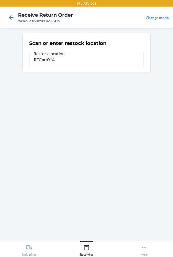
type input "RTCart014"
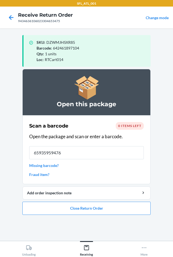
type input "[CREDIT_CARD_NUMBER]"
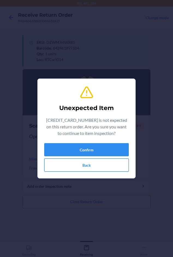
click at [80, 169] on button "Back" at bounding box center [86, 164] width 85 height 13
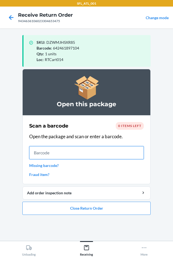
click at [60, 153] on input "text" at bounding box center [86, 152] width 115 height 13
type input "[CREDIT_CARD_NUMBER]"
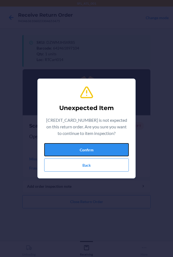
click at [70, 149] on button "Confirm" at bounding box center [86, 149] width 85 height 13
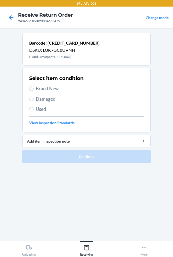
click at [47, 87] on span "Brand New" at bounding box center [90, 88] width 108 height 7
click at [34, 87] on input "Brand New" at bounding box center [31, 88] width 4 height 4
radio input "true"
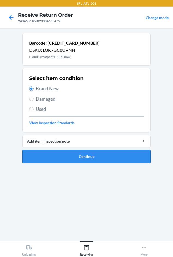
click at [67, 158] on button "Continue" at bounding box center [86, 156] width 129 height 13
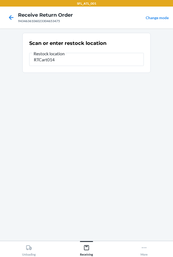
type input "RTCart014"
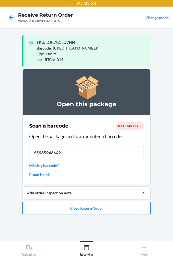
type input "659859466422"
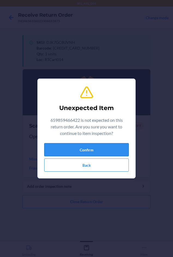
click at [88, 152] on button "Confirm" at bounding box center [86, 149] width 85 height 13
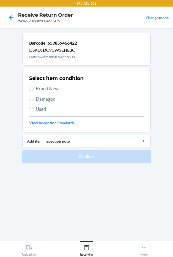
click at [45, 88] on span "Brand New" at bounding box center [90, 88] width 108 height 7
click at [34, 88] on input "Brand New" at bounding box center [31, 88] width 4 height 4
radio input "true"
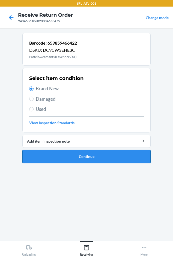
click at [63, 156] on button "Continue" at bounding box center [86, 156] width 129 height 13
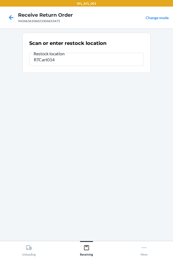
type input "RTCart014"
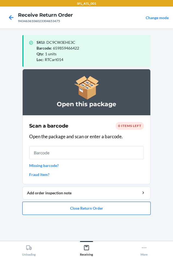
click at [53, 209] on button "Close Return Order" at bounding box center [86, 208] width 129 height 13
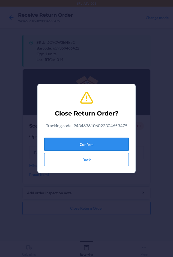
click at [46, 143] on button "Confirm" at bounding box center [86, 144] width 85 height 13
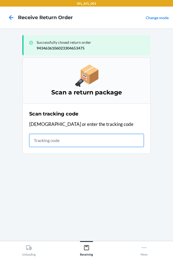
click at [40, 141] on input "text" at bounding box center [86, 140] width 115 height 13
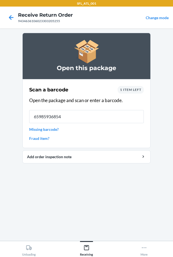
type input "659859368542"
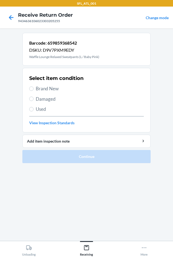
click at [53, 89] on span "Brand New" at bounding box center [90, 88] width 108 height 7
click at [34, 89] on input "Brand New" at bounding box center [31, 88] width 4 height 4
radio input "true"
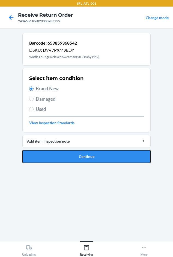
click at [68, 161] on button "Continue" at bounding box center [86, 156] width 129 height 13
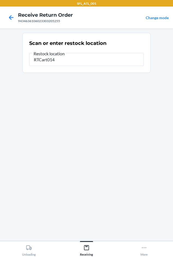
type input "RTCart014"
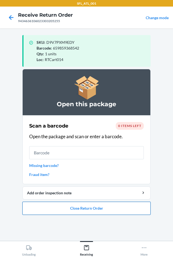
click at [91, 209] on button "Close Return Order" at bounding box center [86, 208] width 129 height 13
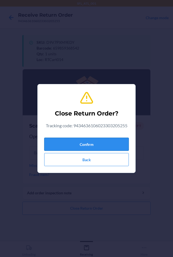
click at [83, 146] on button "Confirm" at bounding box center [86, 144] width 85 height 13
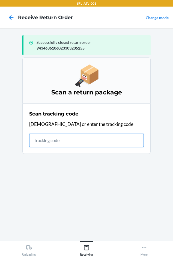
click at [39, 144] on input "text" at bounding box center [86, 140] width 115 height 13
drag, startPoint x: 39, startPoint y: 144, endPoint x: 37, endPoint y: 140, distance: 3.9
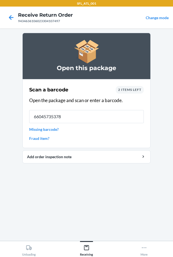
type input "660457353786"
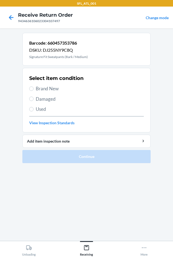
click at [39, 87] on span "Brand New" at bounding box center [90, 88] width 108 height 7
click at [34, 87] on input "Brand New" at bounding box center [31, 88] width 4 height 4
radio input "true"
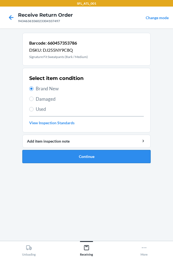
click at [56, 160] on button "Continue" at bounding box center [86, 156] width 129 height 13
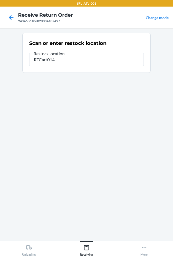
type input "RTCart014"
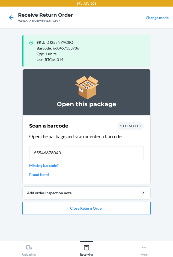
type input "655466780432"
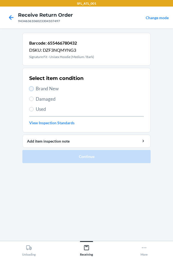
click at [31, 88] on input "Brand New" at bounding box center [31, 88] width 4 height 4
radio input "true"
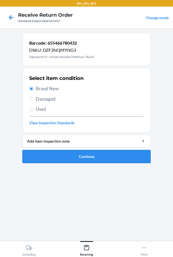
click at [64, 155] on button "Continue" at bounding box center [86, 156] width 129 height 13
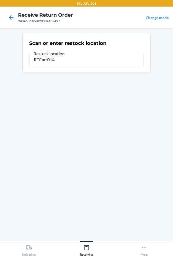
type input "RTCart014"
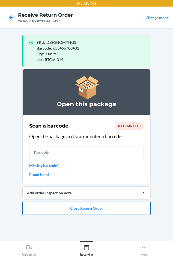
click at [75, 207] on button "Close Return Order" at bounding box center [86, 208] width 129 height 13
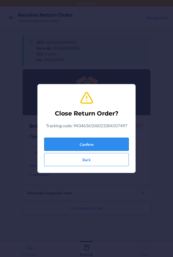
click at [80, 143] on button "Confirm" at bounding box center [86, 144] width 85 height 13
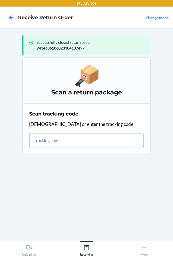
click at [36, 139] on input "text" at bounding box center [86, 140] width 115 height 13
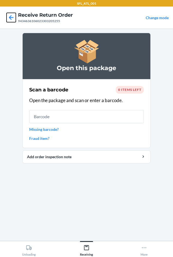
click at [10, 16] on icon at bounding box center [11, 17] width 9 height 9
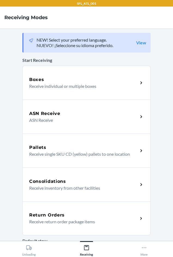
click at [54, 210] on div "Return Orders Receive return order package items" at bounding box center [86, 218] width 129 height 34
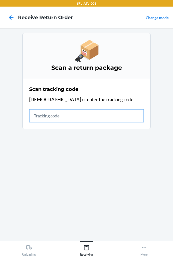
click at [35, 119] on input "text" at bounding box center [86, 115] width 115 height 13
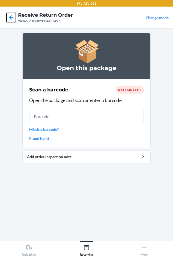
click at [8, 18] on icon at bounding box center [11, 17] width 9 height 9
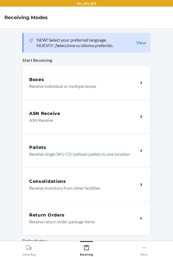
click at [74, 218] on div "Return Orders" at bounding box center [83, 215] width 109 height 7
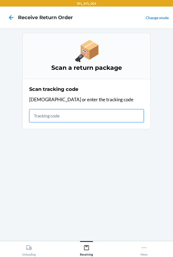
click at [44, 118] on input "text" at bounding box center [86, 115] width 115 height 13
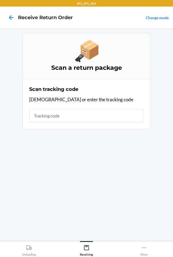
drag, startPoint x: 44, startPoint y: 118, endPoint x: 128, endPoint y: 137, distance: 86.5
click at [128, 137] on section "Scan a return package Scan tracking code Scan or enter the tracking code" at bounding box center [86, 135] width 129 height 204
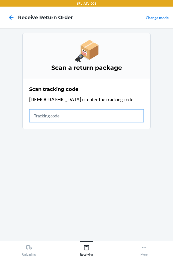
click at [36, 117] on input "text" at bounding box center [86, 115] width 115 height 13
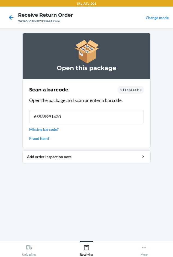
type input "659359914300"
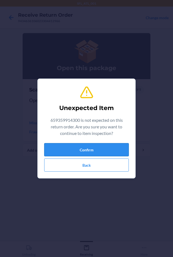
click at [66, 150] on button "Confirm" at bounding box center [86, 149] width 85 height 13
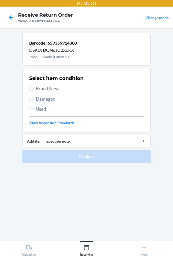
click at [39, 89] on span "Brand New" at bounding box center [90, 88] width 108 height 7
click at [34, 89] on input "Brand New" at bounding box center [31, 88] width 4 height 4
radio input "true"
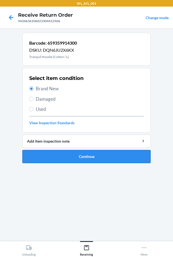
click at [52, 162] on button "Continue" at bounding box center [86, 156] width 129 height 13
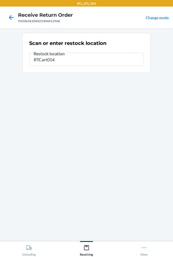
type input "RTCart014"
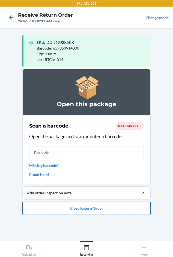
click at [53, 210] on button "Close Return Order" at bounding box center [86, 208] width 129 height 13
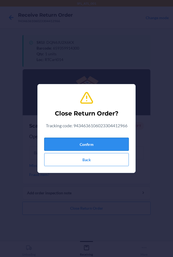
click at [56, 146] on button "Confirm" at bounding box center [86, 144] width 85 height 13
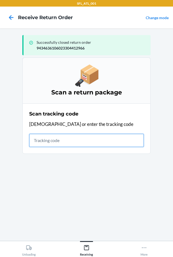
click at [47, 142] on input "text" at bounding box center [86, 140] width 115 height 13
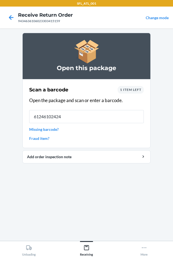
type input "[CREDIT_CARD_NUMBER]"
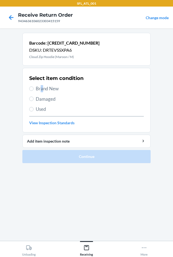
click at [42, 87] on span "Brand New" at bounding box center [90, 88] width 108 height 7
click at [31, 89] on input "Brand New" at bounding box center [31, 88] width 4 height 4
radio input "true"
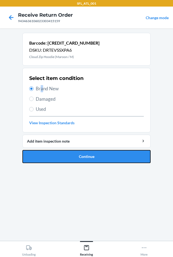
click at [52, 160] on button "Continue" at bounding box center [86, 156] width 129 height 13
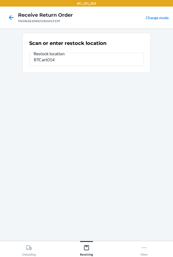
type input "RTCart014"
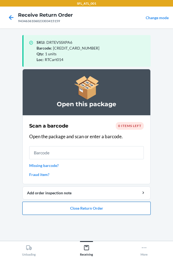
click at [43, 208] on button "Close Return Order" at bounding box center [86, 208] width 129 height 13
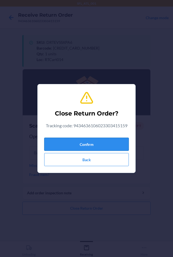
click at [67, 143] on button "Confirm" at bounding box center [86, 144] width 85 height 13
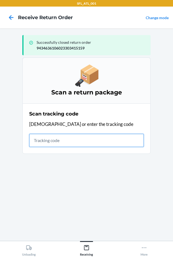
click at [44, 144] on input "text" at bounding box center [86, 140] width 115 height 13
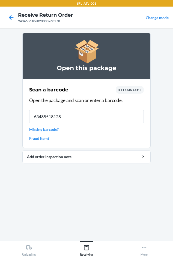
type input "634855181289"
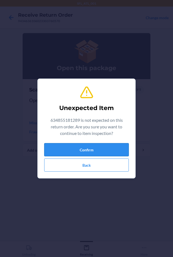
click at [91, 148] on button "Confirm" at bounding box center [86, 149] width 85 height 13
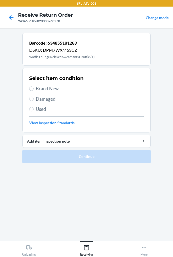
click at [37, 85] on div "Select item condition Brand New Damaged Used View Inspection Standards" at bounding box center [86, 100] width 115 height 54
click at [39, 89] on span "Brand New" at bounding box center [90, 88] width 108 height 7
click at [34, 89] on input "Brand New" at bounding box center [31, 88] width 4 height 4
radio input "true"
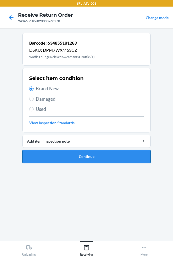
click at [53, 157] on button "Continue" at bounding box center [86, 156] width 129 height 13
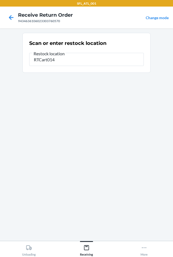
type input "RTCart014"
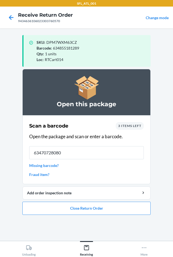
type input "634707280801"
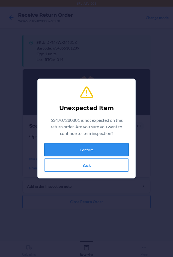
click at [82, 152] on button "Confirm" at bounding box center [86, 149] width 85 height 13
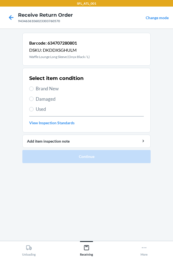
click at [37, 86] on span "Brand New" at bounding box center [90, 88] width 108 height 7
click at [34, 86] on input "Brand New" at bounding box center [31, 88] width 4 height 4
radio input "true"
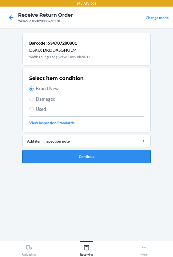
click at [70, 154] on button "Continue" at bounding box center [86, 156] width 129 height 13
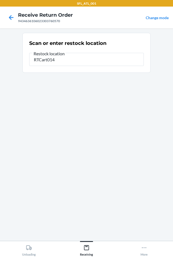
type input "RTCart014"
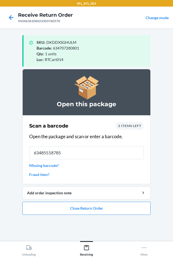
type input "634855187854"
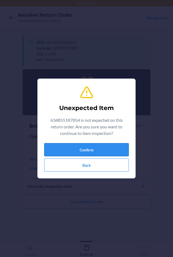
click at [66, 152] on button "Confirm" at bounding box center [86, 149] width 85 height 13
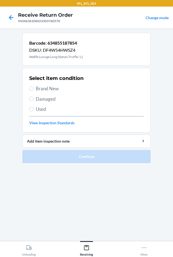
click at [48, 89] on span "Brand New" at bounding box center [90, 88] width 108 height 7
click at [34, 89] on input "Brand New" at bounding box center [31, 88] width 4 height 4
radio input "true"
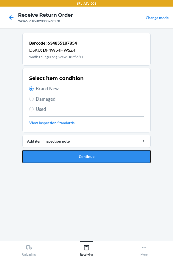
drag, startPoint x: 57, startPoint y: 156, endPoint x: 55, endPoint y: 151, distance: 6.0
click at [57, 156] on button "Continue" at bounding box center [86, 156] width 129 height 13
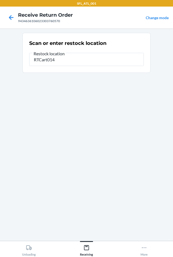
type input "RTCart014"
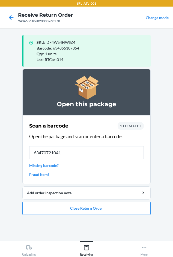
type input "634707210419"
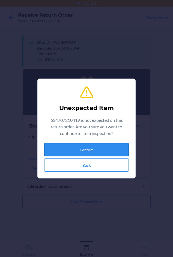
click at [66, 145] on button "Confirm" at bounding box center [86, 149] width 85 height 13
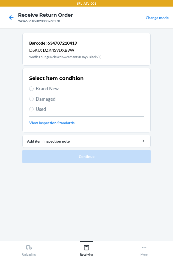
click at [48, 87] on span "Brand New" at bounding box center [90, 88] width 108 height 7
click at [34, 87] on input "Brand New" at bounding box center [31, 88] width 4 height 4
radio input "true"
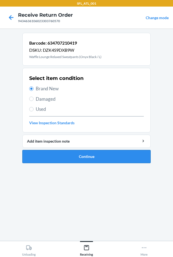
click at [41, 153] on button "Continue" at bounding box center [86, 156] width 129 height 13
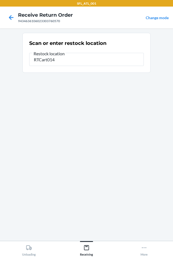
type input "RTCart014"
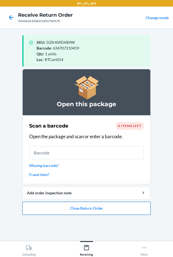
click at [59, 208] on button "Close Return Order" at bounding box center [86, 208] width 129 height 13
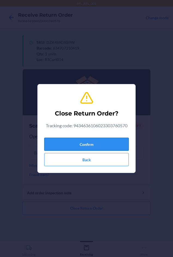
click at [80, 145] on button "Confirm" at bounding box center [86, 144] width 85 height 13
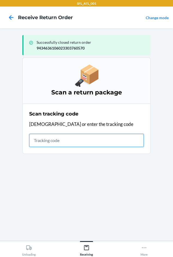
click at [40, 140] on input "text" at bounding box center [86, 140] width 115 height 13
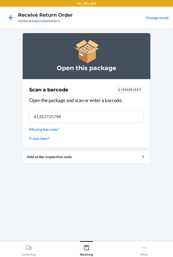
type input "613527257941"
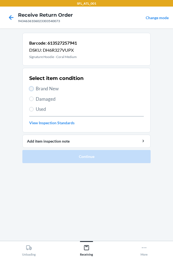
click at [32, 90] on input "Brand New" at bounding box center [31, 88] width 4 height 4
radio input "true"
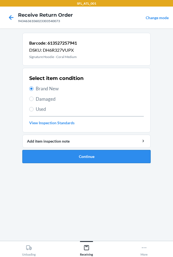
click at [55, 162] on button "Continue" at bounding box center [86, 156] width 129 height 13
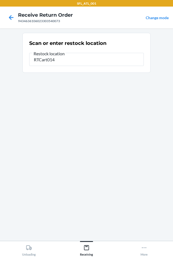
type input "RTCart014"
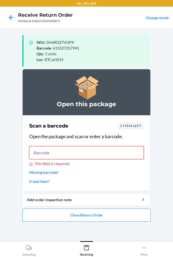
click at [54, 156] on input "This field is required." at bounding box center [86, 152] width 115 height 13
type input "612461280855"
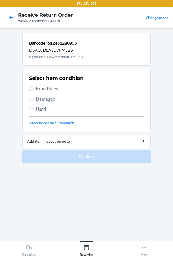
click at [41, 89] on span "Brand New" at bounding box center [90, 88] width 108 height 7
click at [34, 89] on input "Brand New" at bounding box center [31, 88] width 4 height 4
radio input "true"
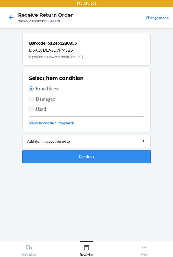
click at [53, 159] on button "Continue" at bounding box center [86, 156] width 129 height 13
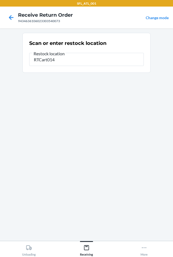
type input "RTCart014"
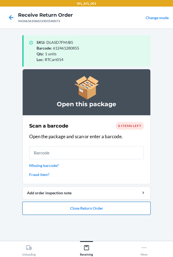
click at [48, 206] on button "Close Return Order" at bounding box center [86, 208] width 129 height 13
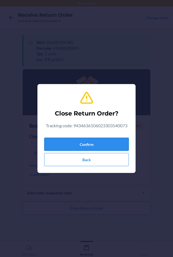
click at [58, 140] on button "Confirm" at bounding box center [86, 144] width 85 height 13
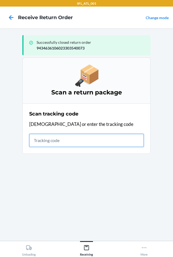
click at [40, 141] on input "text" at bounding box center [86, 140] width 115 height 13
drag, startPoint x: 40, startPoint y: 141, endPoint x: 56, endPoint y: 108, distance: 36.6
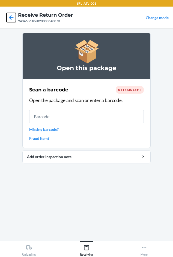
click at [15, 15] on icon at bounding box center [11, 17] width 9 height 9
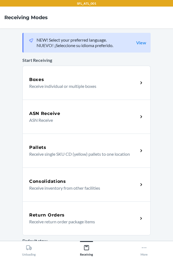
click at [83, 221] on p "Receive return order package items" at bounding box center [81, 221] width 105 height 7
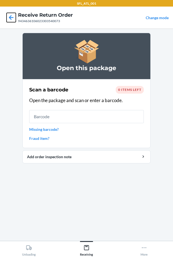
click at [10, 14] on icon at bounding box center [11, 17] width 9 height 9
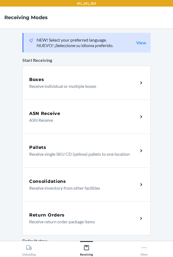
drag, startPoint x: 69, startPoint y: 215, endPoint x: 10, endPoint y: 125, distance: 108.1
click at [69, 215] on div "Return Orders" at bounding box center [83, 215] width 109 height 7
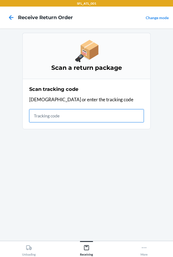
click at [36, 118] on input "text" at bounding box center [86, 115] width 115 height 13
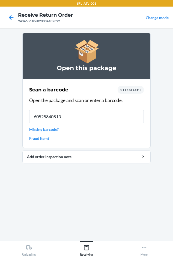
type input "605258408136"
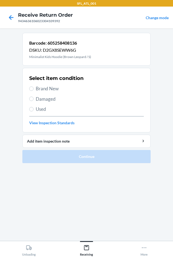
click at [44, 89] on span "Brand New" at bounding box center [90, 88] width 108 height 7
click at [34, 89] on input "Brand New" at bounding box center [31, 88] width 4 height 4
radio input "true"
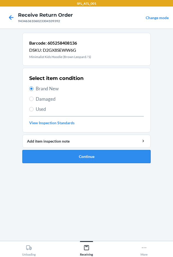
click at [51, 157] on button "Continue" at bounding box center [86, 156] width 129 height 13
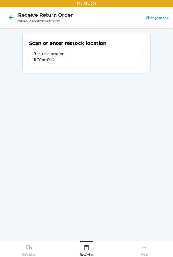
type input "RTCart014"
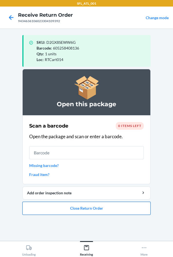
click at [109, 211] on button "Close Return Order" at bounding box center [86, 208] width 129 height 13
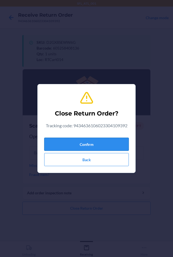
click at [78, 145] on button "Confirm" at bounding box center [86, 144] width 85 height 13
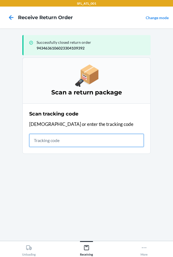
click at [39, 140] on input "text" at bounding box center [86, 140] width 115 height 13
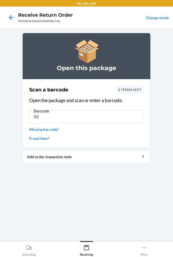
type input "0"
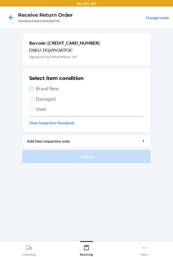
click at [33, 88] on input "Brand New" at bounding box center [31, 88] width 4 height 4
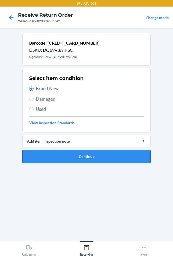
click at [72, 159] on button "Continue" at bounding box center [86, 156] width 129 height 13
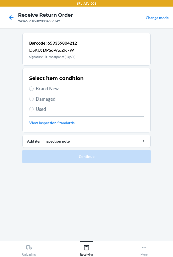
drag, startPoint x: 46, startPoint y: 88, endPoint x: 63, endPoint y: 115, distance: 32.4
click at [53, 101] on div "Select item condition Brand New Damaged Used View Inspection Standards" at bounding box center [86, 100] width 115 height 54
click at [31, 89] on input "Brand New" at bounding box center [31, 88] width 4 height 4
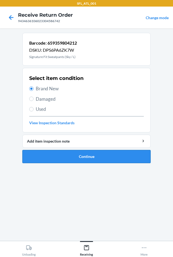
drag, startPoint x: 48, startPoint y: 166, endPoint x: 49, endPoint y: 159, distance: 6.6
click at [48, 164] on ol "Barcode: 659359804212 DSKU: DPS6PA6ZK7W Signature Fit Sweatpants (Sky / L) Sele…" at bounding box center [86, 100] width 129 height 135
click at [49, 156] on button "Continue" at bounding box center [86, 156] width 129 height 13
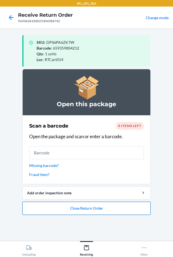
click at [106, 209] on button "Close Return Order" at bounding box center [86, 208] width 129 height 13
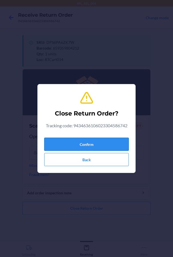
click at [71, 144] on button "Confirm" at bounding box center [86, 144] width 85 height 13
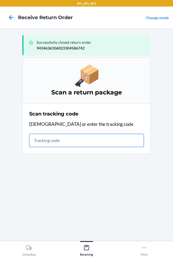
click at [39, 138] on input "text" at bounding box center [86, 140] width 115 height 13
drag, startPoint x: 39, startPoint y: 137, endPoint x: 43, endPoint y: 137, distance: 3.3
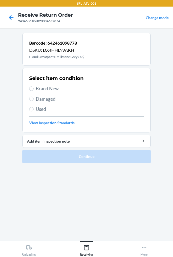
click at [39, 87] on span "Brand New" at bounding box center [90, 88] width 108 height 7
click at [34, 87] on input "Brand New" at bounding box center [31, 88] width 4 height 4
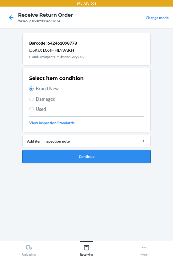
click at [60, 155] on button "Continue" at bounding box center [86, 156] width 129 height 13
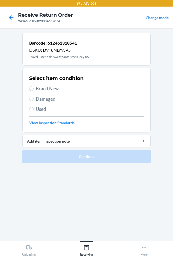
click at [44, 88] on span "Brand New" at bounding box center [90, 88] width 108 height 7
click at [34, 88] on input "Brand New" at bounding box center [31, 88] width 4 height 4
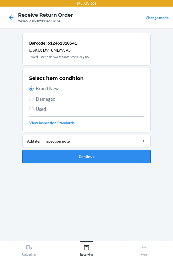
click at [62, 155] on button "Continue" at bounding box center [86, 156] width 129 height 13
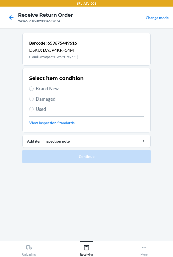
click at [38, 87] on span "Brand New" at bounding box center [90, 88] width 108 height 7
click at [34, 87] on input "Brand New" at bounding box center [31, 88] width 4 height 4
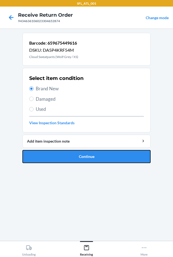
drag, startPoint x: 42, startPoint y: 156, endPoint x: 48, endPoint y: 150, distance: 8.2
click at [42, 156] on button "Continue" at bounding box center [86, 156] width 129 height 13
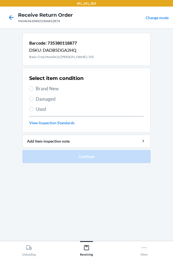
click at [28, 88] on section "Select item condition Brand New Damaged Used View Inspection Standards" at bounding box center [86, 100] width 129 height 65
click at [31, 88] on input "Brand New" at bounding box center [31, 88] width 4 height 4
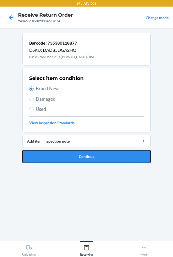
drag, startPoint x: 55, startPoint y: 156, endPoint x: 53, endPoint y: 162, distance: 5.6
click at [54, 157] on button "Continue" at bounding box center [86, 156] width 129 height 13
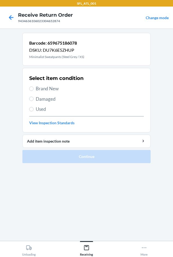
click at [35, 88] on label "Brand New" at bounding box center [86, 88] width 115 height 7
click at [34, 88] on input "Brand New" at bounding box center [31, 88] width 4 height 4
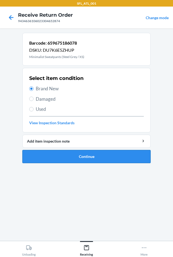
click at [56, 157] on button "Continue" at bounding box center [86, 156] width 129 height 13
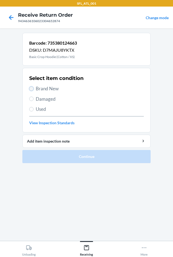
click at [32, 89] on input "Brand New" at bounding box center [31, 88] width 4 height 4
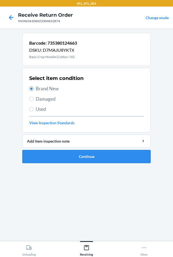
click at [51, 159] on button "Continue" at bounding box center [86, 156] width 129 height 13
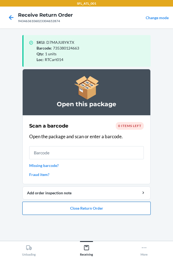
click at [81, 211] on button "Close Return Order" at bounding box center [86, 208] width 129 height 13
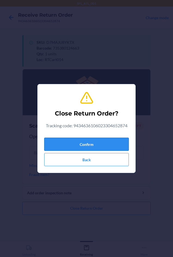
click at [85, 146] on button "Confirm" at bounding box center [86, 144] width 85 height 13
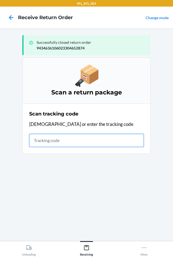
click at [45, 143] on input "text" at bounding box center [86, 140] width 115 height 13
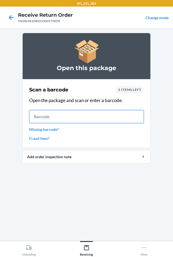
click at [56, 123] on input "text" at bounding box center [86, 116] width 115 height 13
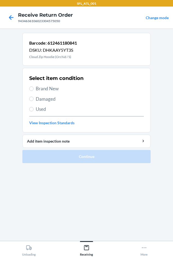
click at [42, 89] on span "Brand New" at bounding box center [90, 88] width 108 height 7
click at [34, 89] on input "Brand New" at bounding box center [31, 88] width 4 height 4
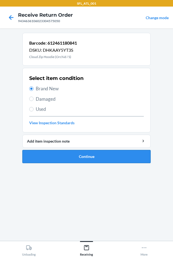
click at [71, 157] on button "Continue" at bounding box center [86, 156] width 129 height 13
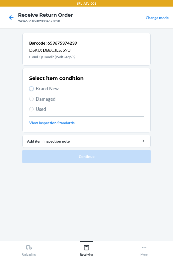
drag, startPoint x: 31, startPoint y: 89, endPoint x: 45, endPoint y: 115, distance: 30.0
click at [31, 89] on input "Brand New" at bounding box center [31, 88] width 4 height 4
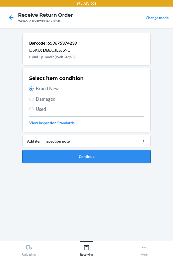
click at [60, 160] on button "Continue" at bounding box center [86, 156] width 129 height 13
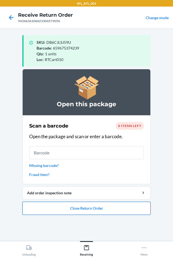
click at [46, 206] on button "Close Return Order" at bounding box center [86, 208] width 129 height 13
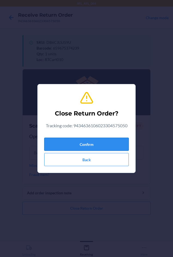
click at [59, 141] on button "Confirm" at bounding box center [86, 144] width 85 height 13
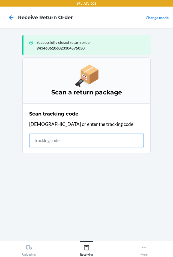
click at [43, 140] on input "text" at bounding box center [86, 140] width 115 height 13
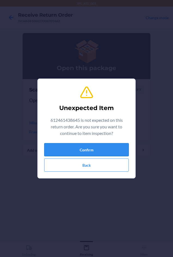
click at [66, 150] on button "Confirm" at bounding box center [86, 149] width 85 height 13
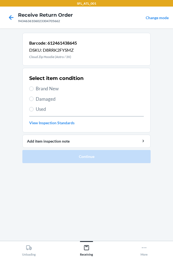
click at [49, 89] on span "Brand New" at bounding box center [90, 88] width 108 height 7
click at [34, 89] on input "Brand New" at bounding box center [31, 88] width 4 height 4
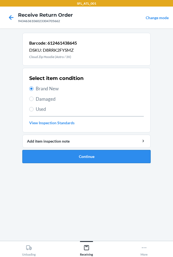
click at [46, 152] on button "Continue" at bounding box center [86, 156] width 129 height 13
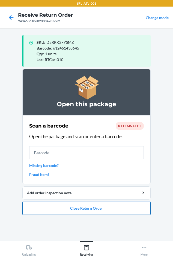
click at [86, 212] on button "Close Return Order" at bounding box center [86, 208] width 129 height 13
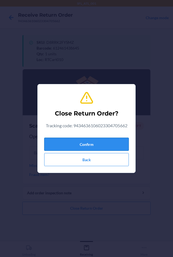
click at [58, 142] on button "Confirm" at bounding box center [86, 144] width 85 height 13
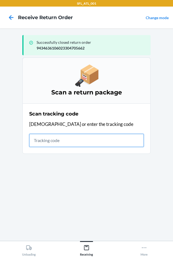
click at [44, 138] on input "text" at bounding box center [86, 140] width 115 height 13
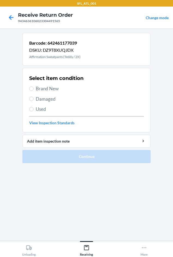
drag, startPoint x: 47, startPoint y: 88, endPoint x: 47, endPoint y: 97, distance: 9.9
click at [47, 88] on span "Brand New" at bounding box center [90, 88] width 108 height 7
click at [34, 88] on input "Brand New" at bounding box center [31, 88] width 4 height 4
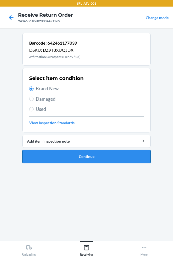
click at [58, 158] on button "Continue" at bounding box center [86, 156] width 129 height 13
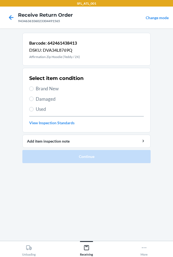
click at [46, 86] on div "Select item condition Brand New Damaged Used View Inspection Standards" at bounding box center [86, 100] width 115 height 54
click at [46, 88] on span "Brand New" at bounding box center [90, 88] width 108 height 7
click at [34, 88] on input "Brand New" at bounding box center [31, 88] width 4 height 4
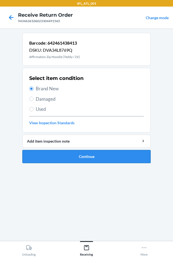
click at [63, 161] on button "Continue" at bounding box center [86, 156] width 129 height 13
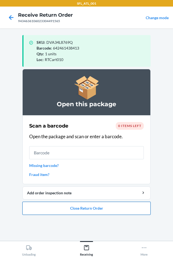
click at [93, 207] on button "Close Return Order" at bounding box center [86, 208] width 129 height 13
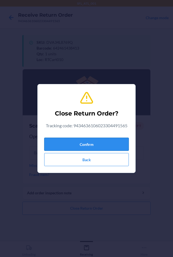
click at [83, 145] on button "Confirm" at bounding box center [86, 144] width 85 height 13
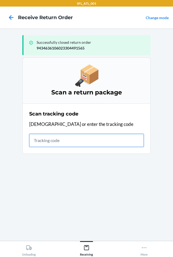
click at [47, 141] on input "text" at bounding box center [86, 140] width 115 height 13
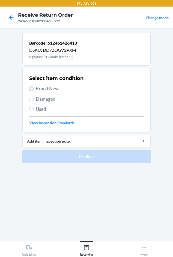
click at [31, 89] on input "Brand New" at bounding box center [31, 88] width 4 height 4
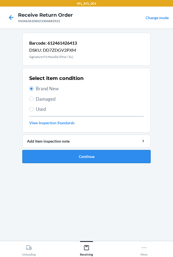
click at [60, 158] on button "Continue" at bounding box center [86, 156] width 129 height 13
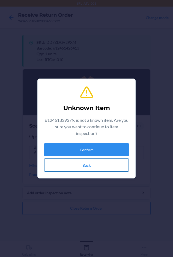
click at [78, 166] on button "Back" at bounding box center [86, 164] width 85 height 13
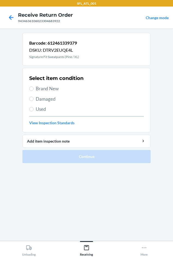
click at [40, 86] on span "Brand New" at bounding box center [90, 88] width 108 height 7
click at [34, 86] on input "Brand New" at bounding box center [31, 88] width 4 height 4
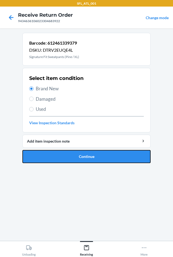
drag, startPoint x: 55, startPoint y: 152, endPoint x: 59, endPoint y: 158, distance: 7.2
click at [59, 159] on button "Continue" at bounding box center [86, 156] width 129 height 13
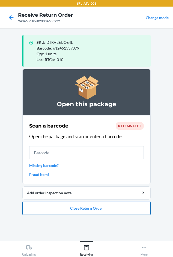
click at [75, 209] on button "Close Return Order" at bounding box center [86, 208] width 129 height 13
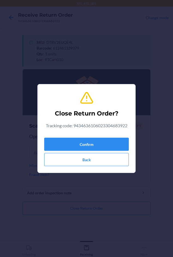
click at [66, 137] on div "Confirm Back" at bounding box center [86, 150] width 85 height 31
click at [66, 140] on button "Confirm" at bounding box center [86, 144] width 85 height 13
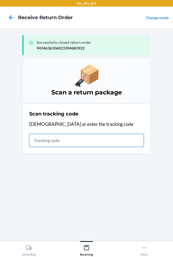
click at [36, 142] on input "text" at bounding box center [86, 140] width 115 height 13
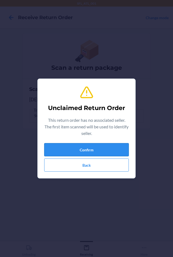
click at [65, 149] on button "Confirm" at bounding box center [86, 149] width 85 height 13
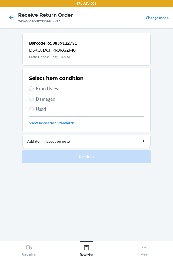
click at [47, 89] on span "Brand New" at bounding box center [90, 88] width 108 height 7
click at [34, 89] on input "Brand New" at bounding box center [31, 88] width 4 height 4
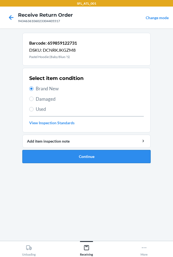
click at [54, 152] on button "Continue" at bounding box center [86, 156] width 129 height 13
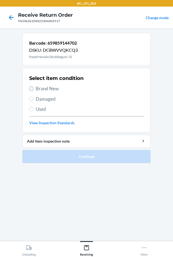
click at [30, 88] on input "Brand New" at bounding box center [31, 88] width 4 height 4
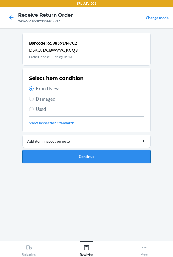
click at [68, 159] on button "Continue" at bounding box center [86, 156] width 129 height 13
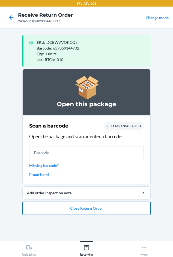
click at [94, 208] on button "Close Return Order" at bounding box center [86, 208] width 129 height 13
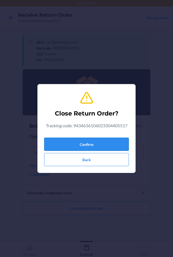
click at [74, 145] on button "Confirm" at bounding box center [86, 144] width 85 height 13
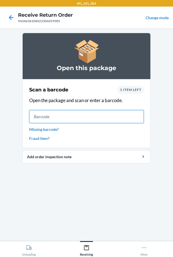
click at [45, 118] on input "text" at bounding box center [86, 116] width 115 height 13
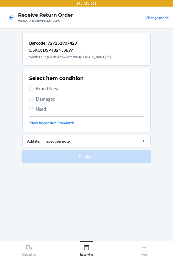
drag, startPoint x: 39, startPoint y: 90, endPoint x: 42, endPoint y: 98, distance: 8.8
click at [39, 90] on span "Brand New" at bounding box center [90, 88] width 108 height 7
click at [34, 90] on input "Brand New" at bounding box center [31, 88] width 4 height 4
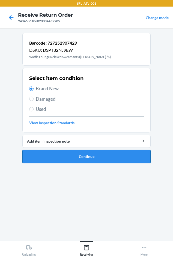
click at [54, 162] on button "Continue" at bounding box center [86, 156] width 129 height 13
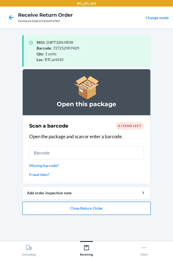
click at [55, 209] on button "Close Return Order" at bounding box center [86, 208] width 129 height 13
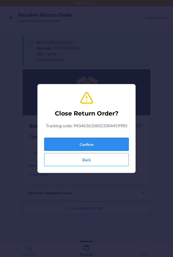
click at [59, 147] on button "Confirm" at bounding box center [86, 144] width 85 height 13
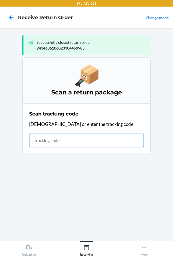
click at [40, 146] on input "text" at bounding box center [86, 140] width 115 height 13
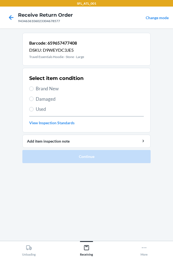
click at [35, 87] on label "Brand New" at bounding box center [86, 88] width 115 height 7
click at [34, 87] on input "Brand New" at bounding box center [31, 88] width 4 height 4
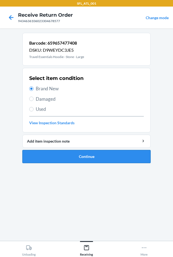
click at [50, 150] on button "Continue" at bounding box center [86, 156] width 129 height 13
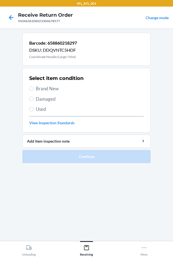
click at [47, 90] on span "Brand New" at bounding box center [90, 88] width 108 height 7
click at [34, 90] on input "Brand New" at bounding box center [31, 88] width 4 height 4
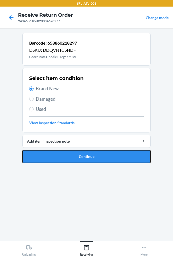
click at [59, 156] on button "Continue" at bounding box center [86, 156] width 129 height 13
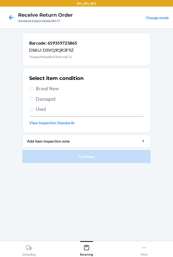
click at [53, 89] on span "Brand New" at bounding box center [90, 88] width 108 height 7
click at [34, 89] on input "Brand New" at bounding box center [31, 88] width 4 height 4
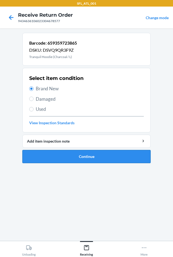
click at [67, 159] on button "Continue" at bounding box center [86, 156] width 129 height 13
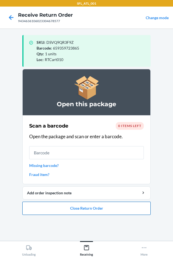
click at [86, 213] on button "Close Return Order" at bounding box center [86, 208] width 129 height 13
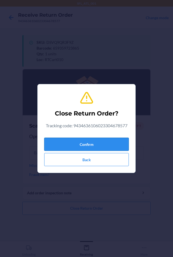
click at [90, 142] on button "Confirm" at bounding box center [86, 144] width 85 height 13
